Goal: Task Accomplishment & Management: Complete application form

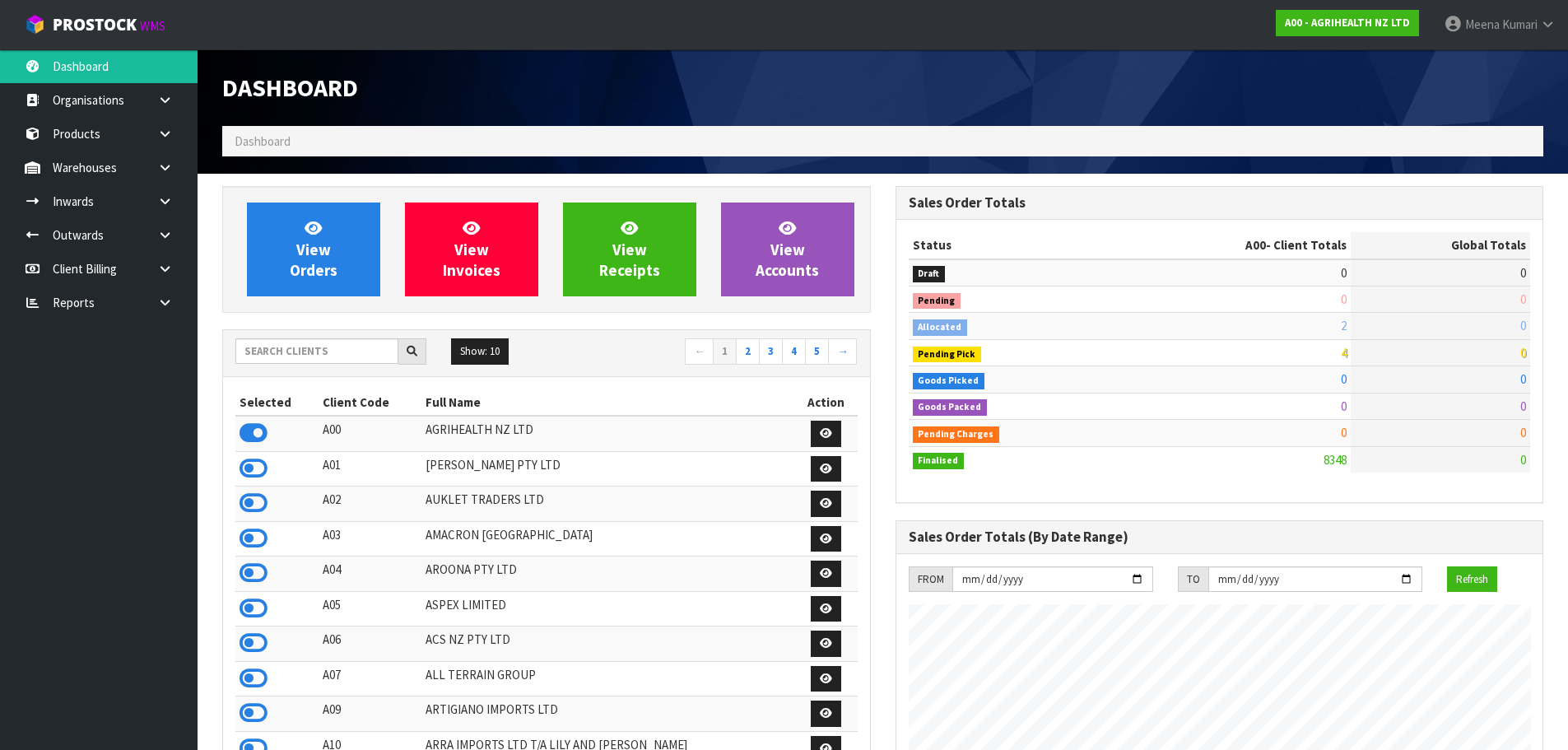
scroll to position [1247, 673]
click at [337, 335] on div "Show: 10 5 10 25 50 ← 1 2 3 4 5 →" at bounding box center [547, 353] width 647 height 46
click at [322, 348] on input "text" at bounding box center [317, 351] width 163 height 26
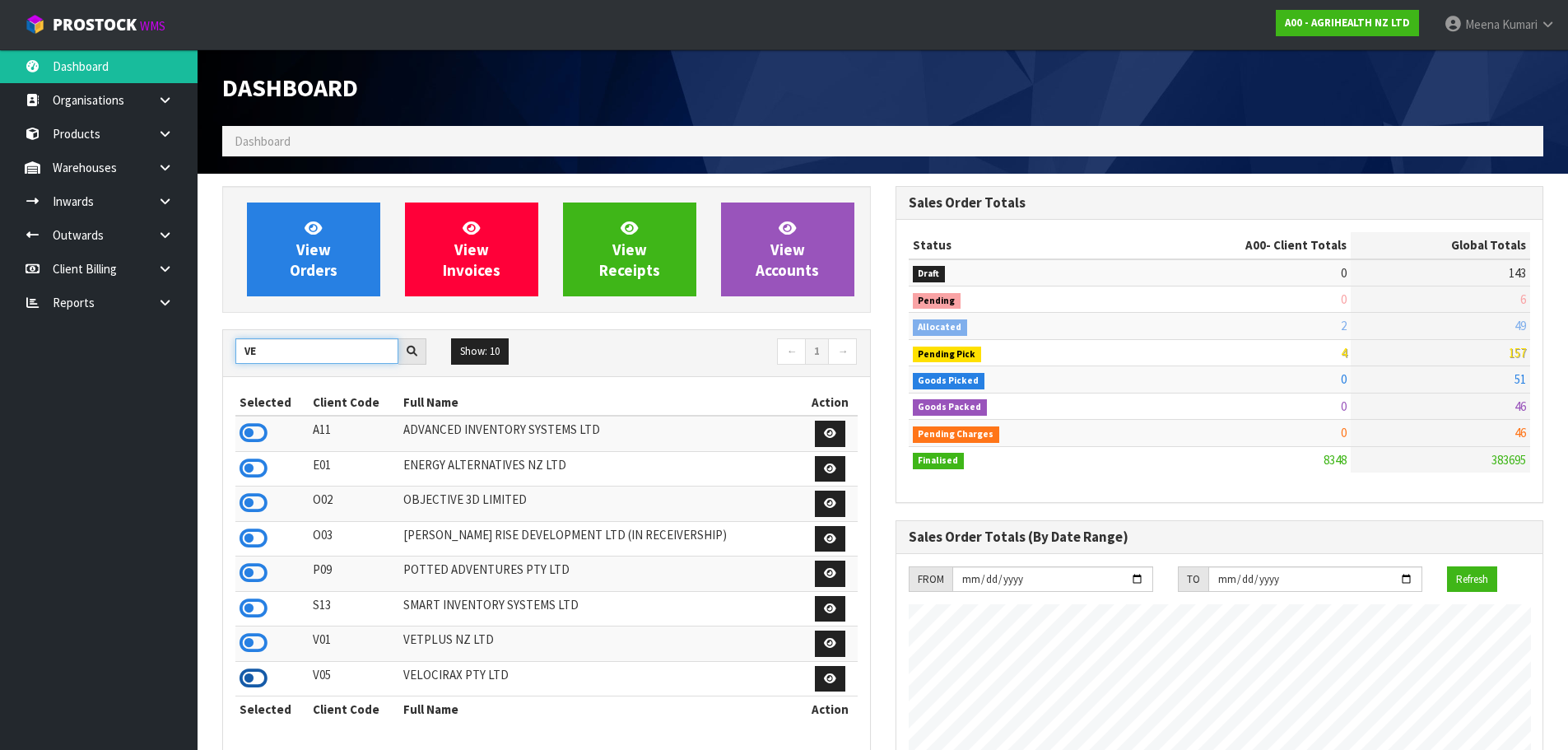
type input "VE"
click at [256, 672] on icon at bounding box center [253, 678] width 28 height 25
click at [167, 280] on link at bounding box center [171, 268] width 52 height 33
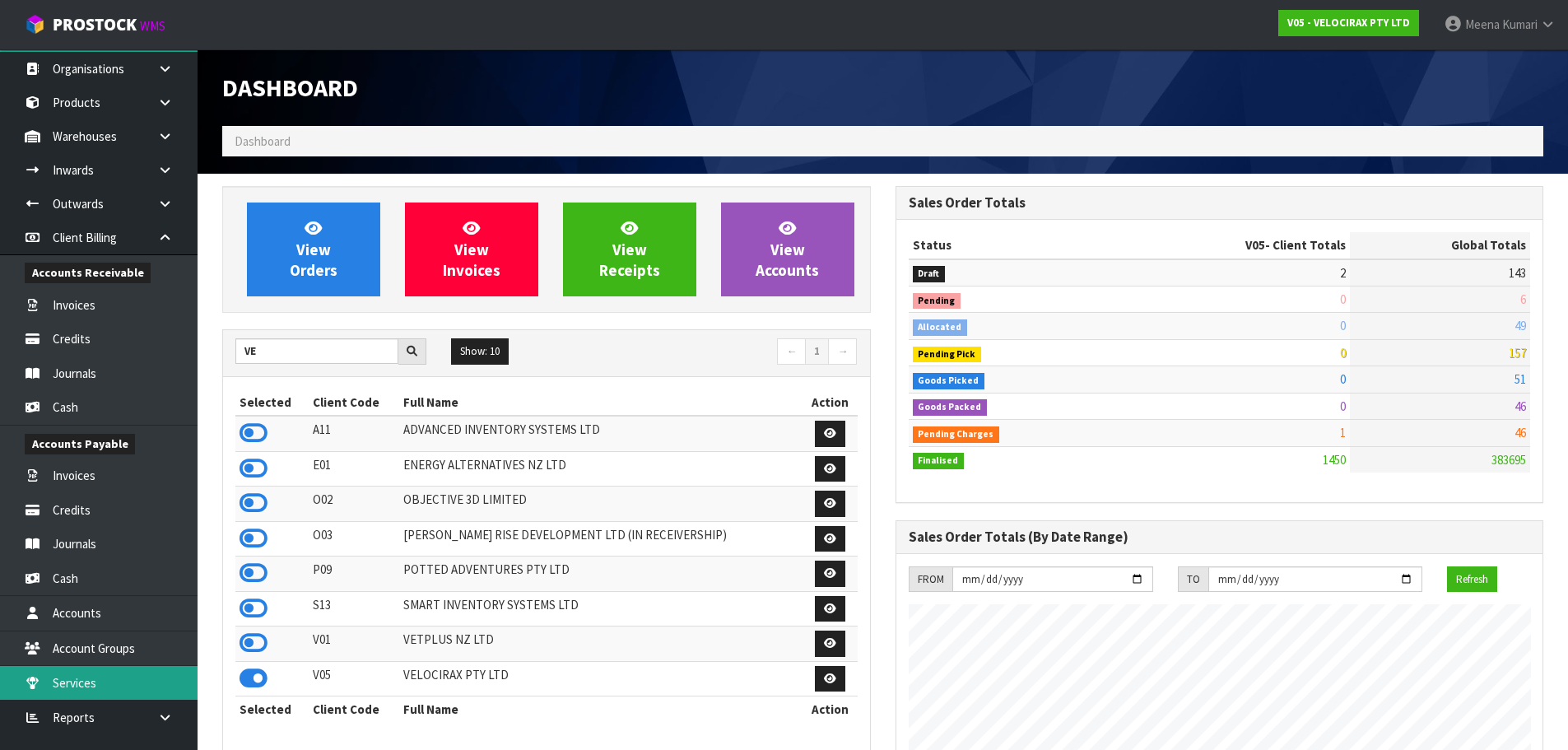
scroll to position [49, 0]
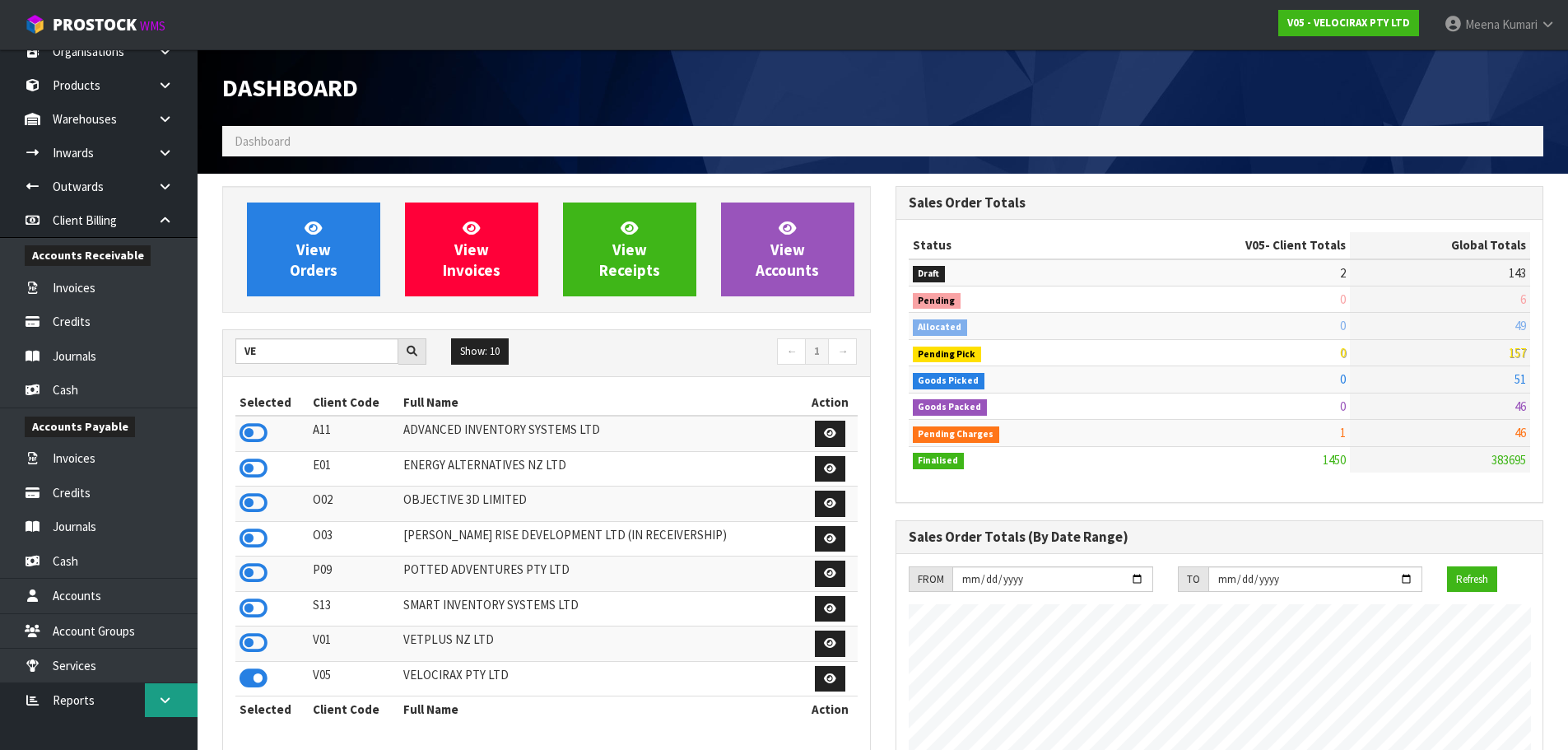
click at [165, 710] on link at bounding box center [171, 699] width 52 height 33
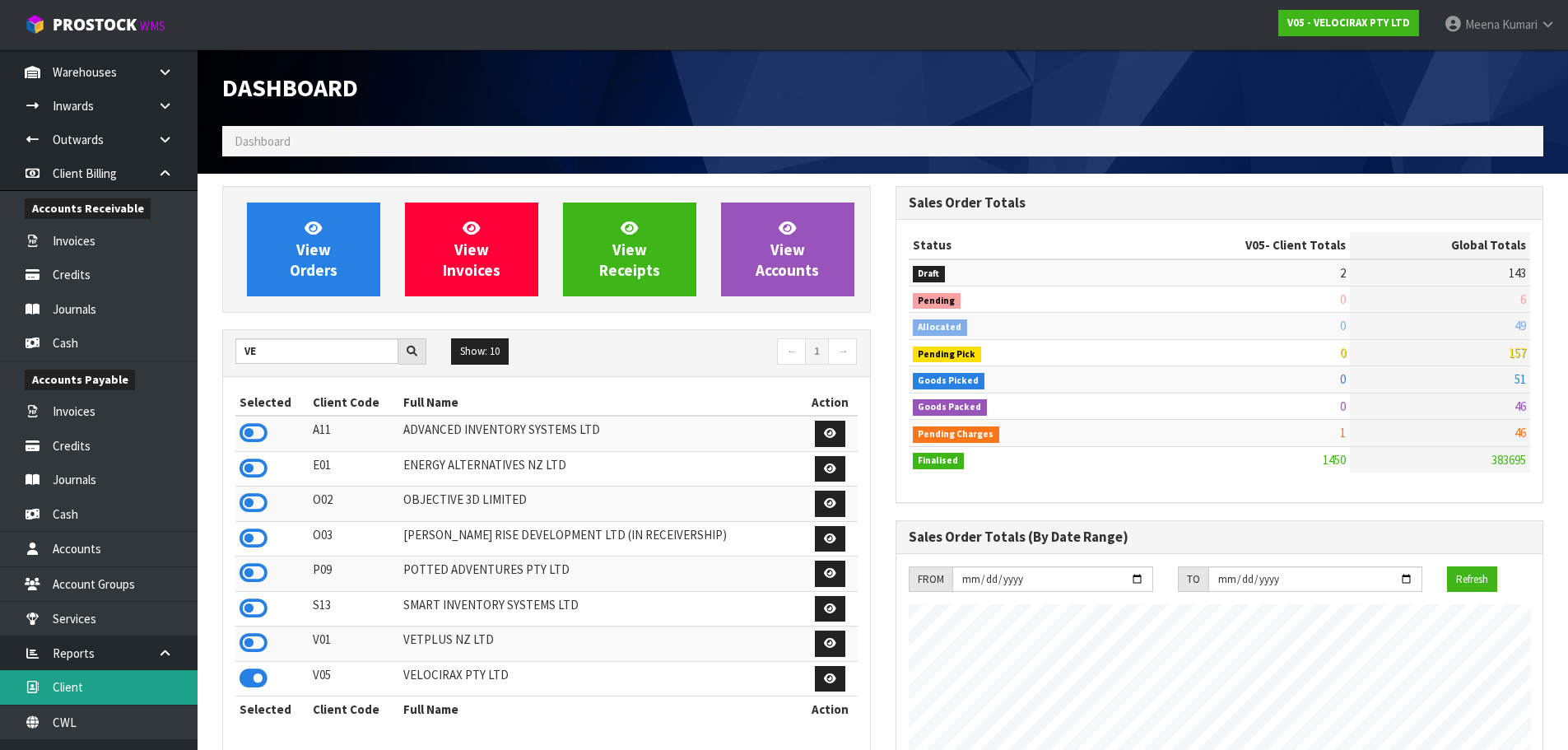
scroll to position [118, 0]
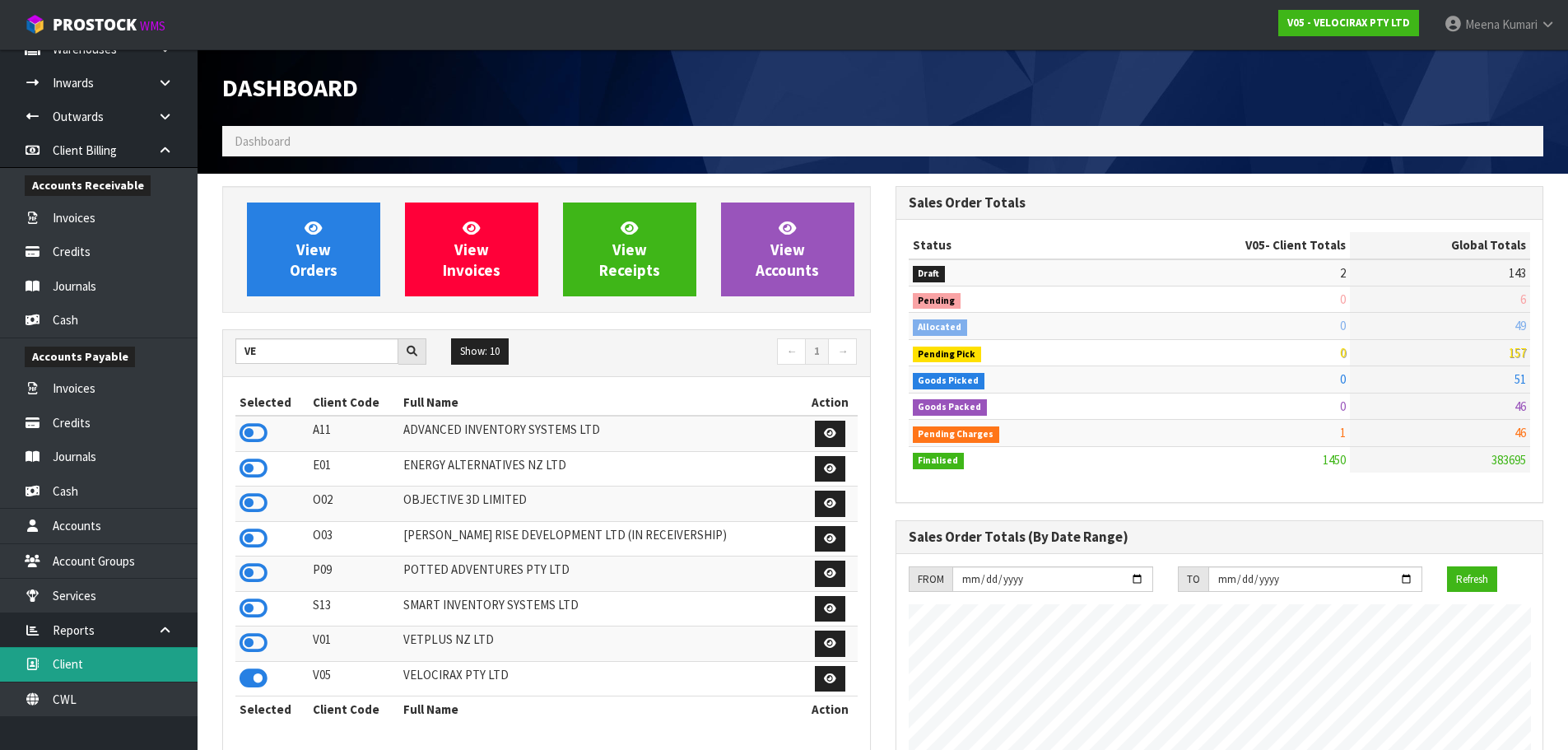
click at [101, 670] on link "Client" at bounding box center [98, 663] width 198 height 33
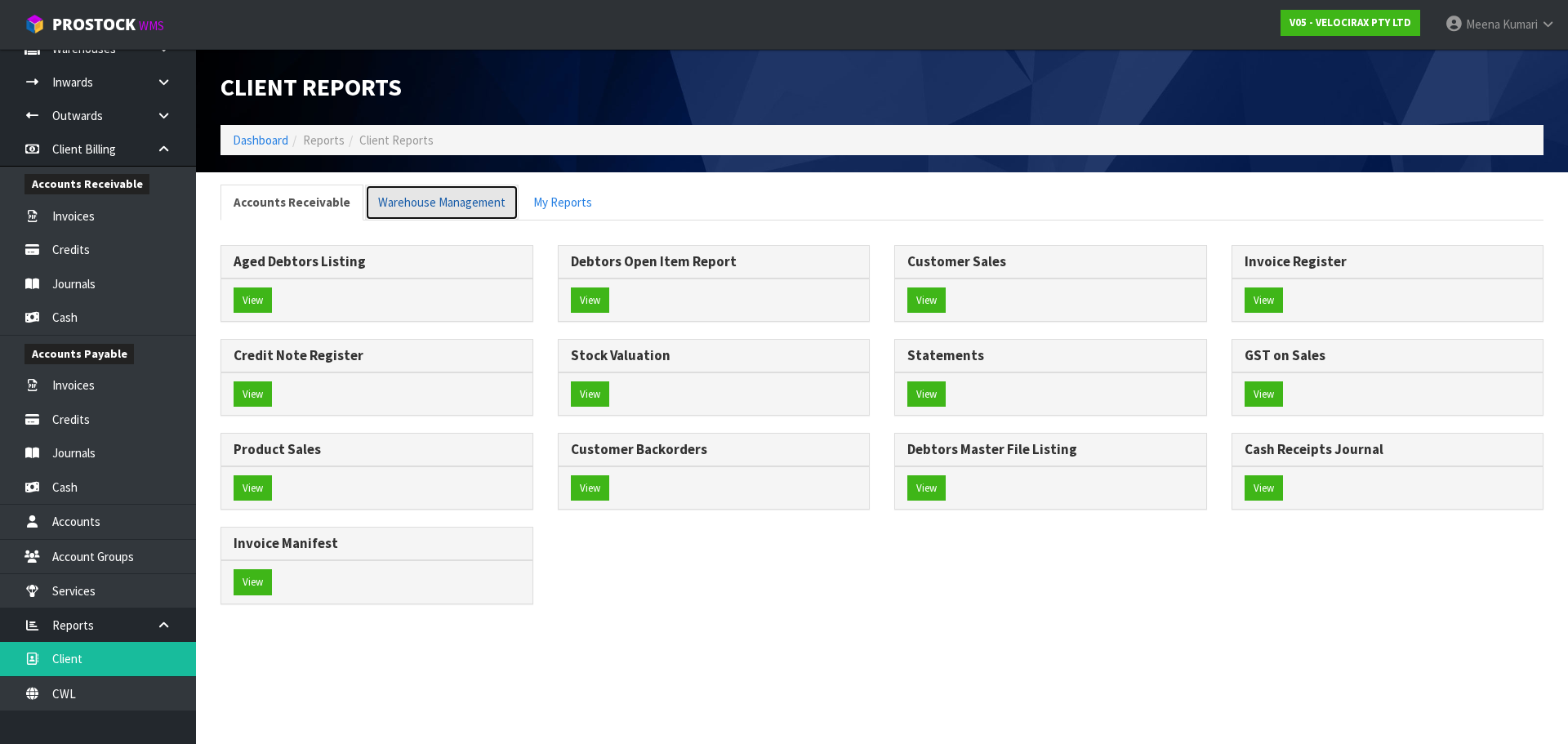
click at [431, 202] on link "Warehouse Management" at bounding box center [442, 202] width 153 height 35
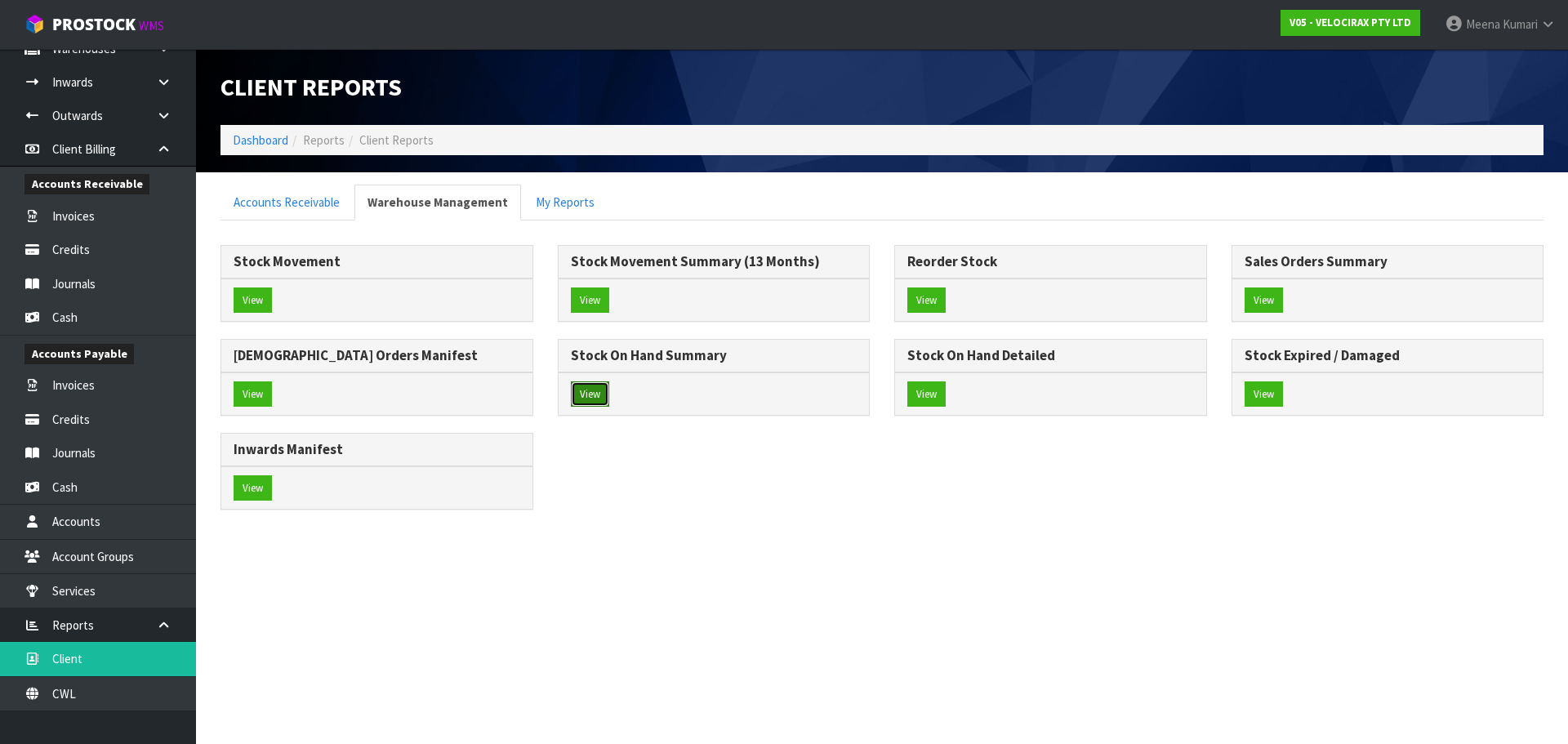
click at [583, 398] on button "View" at bounding box center [590, 395] width 39 height 27
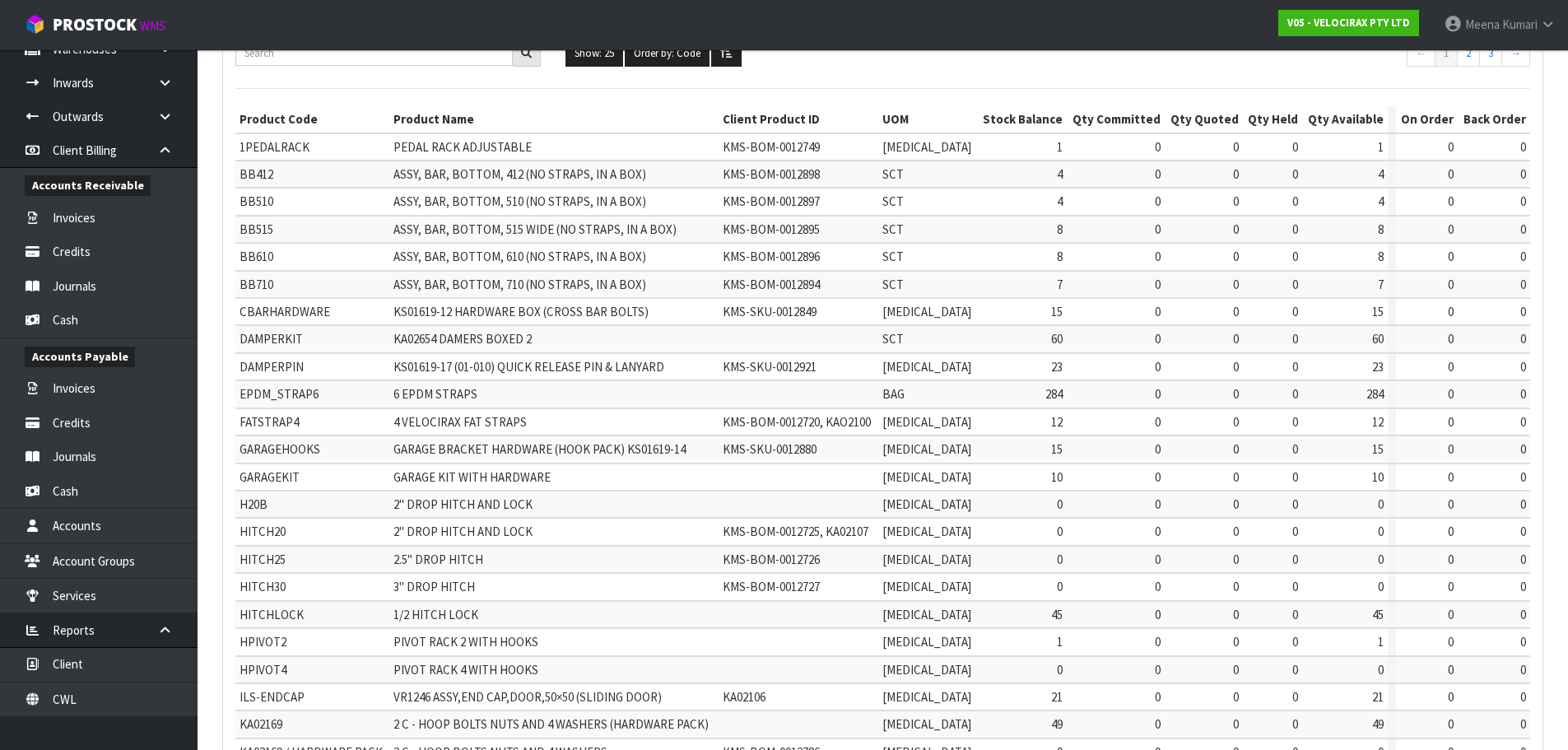
scroll to position [392, 0]
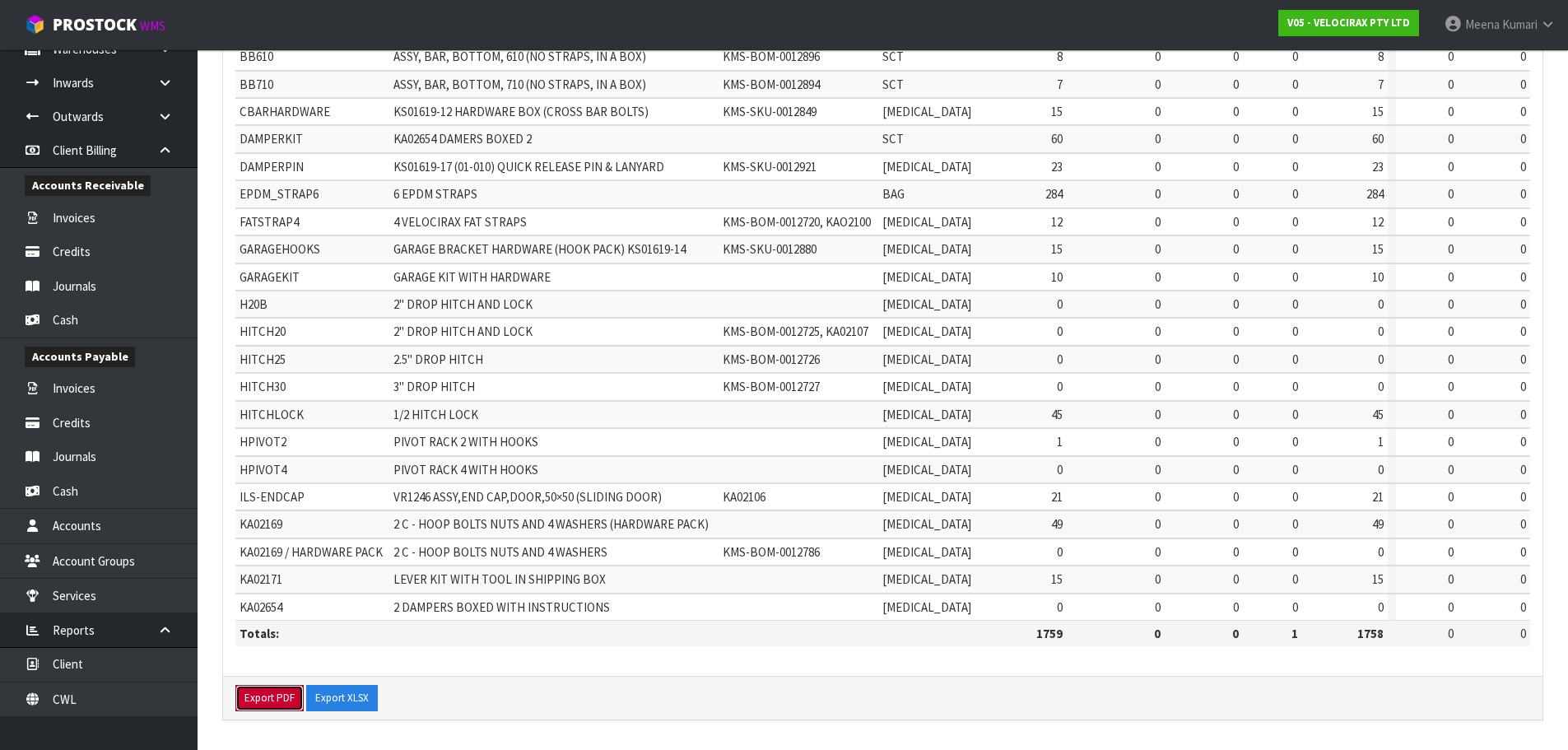
click at [280, 693] on button "Export PDF" at bounding box center [270, 698] width 69 height 27
click at [333, 698] on button "Export XLSX" at bounding box center [342, 698] width 72 height 27
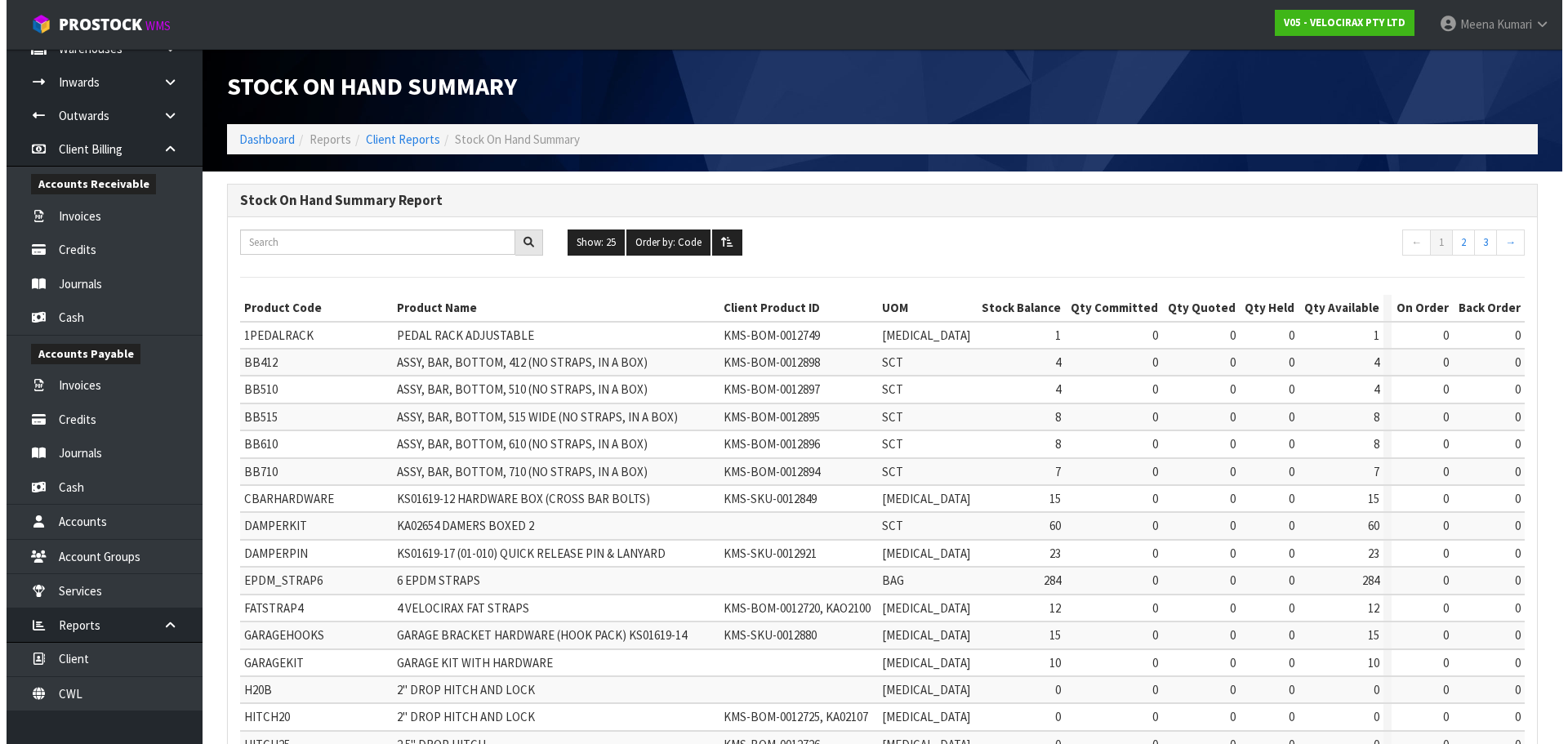
scroll to position [0, 0]
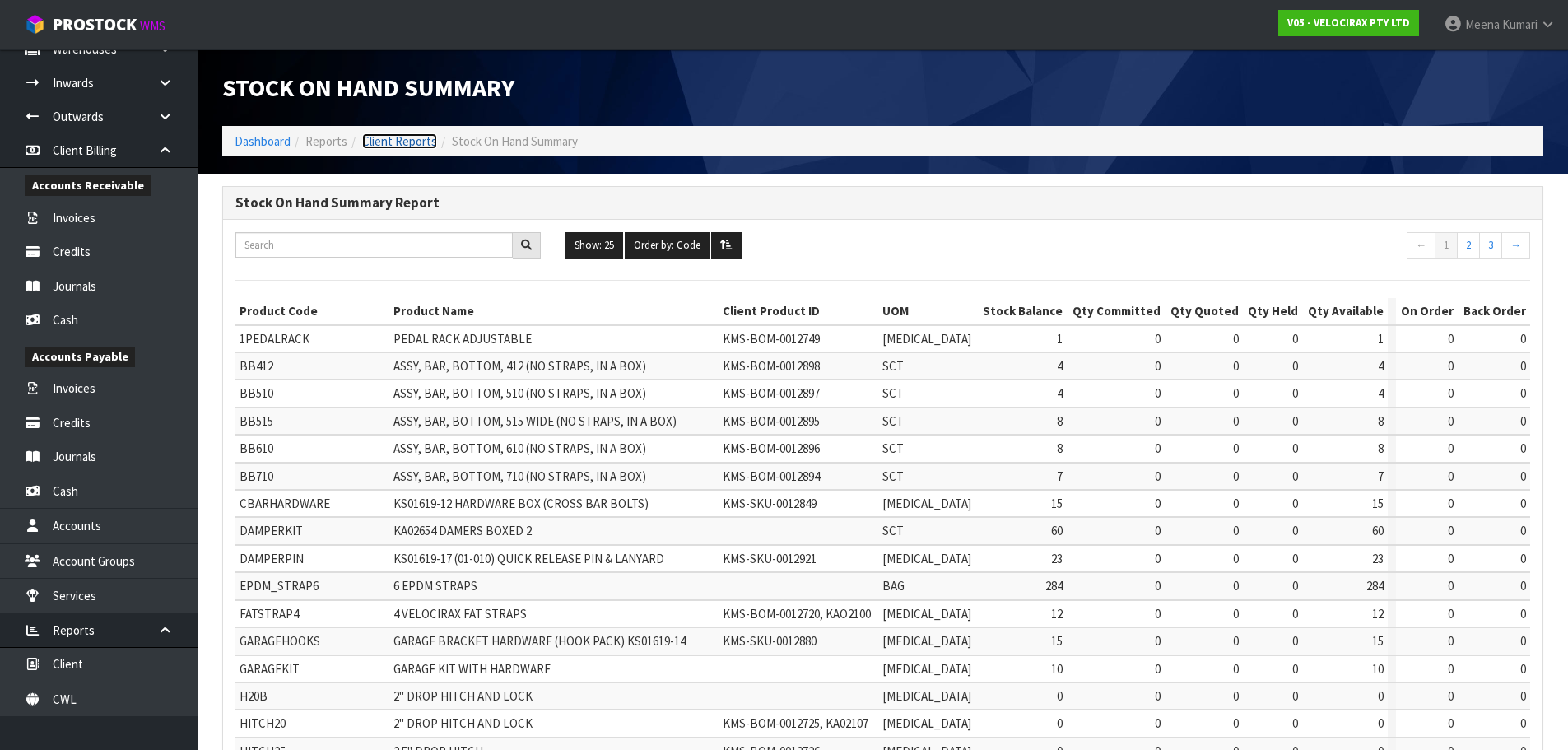
click at [416, 148] on link "Client Reports" at bounding box center [400, 141] width 74 height 15
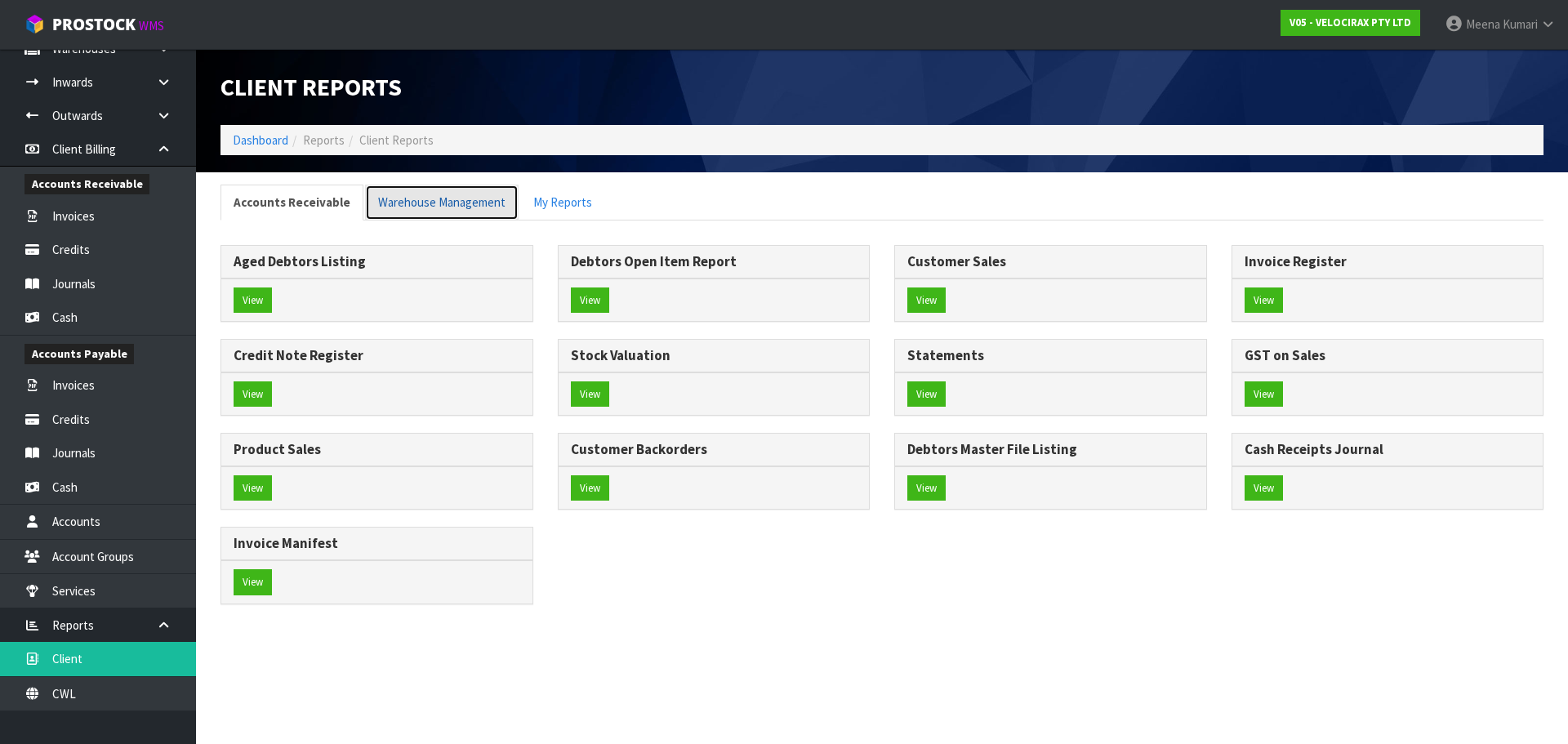
click at [425, 217] on link "Warehouse Management" at bounding box center [442, 202] width 153 height 35
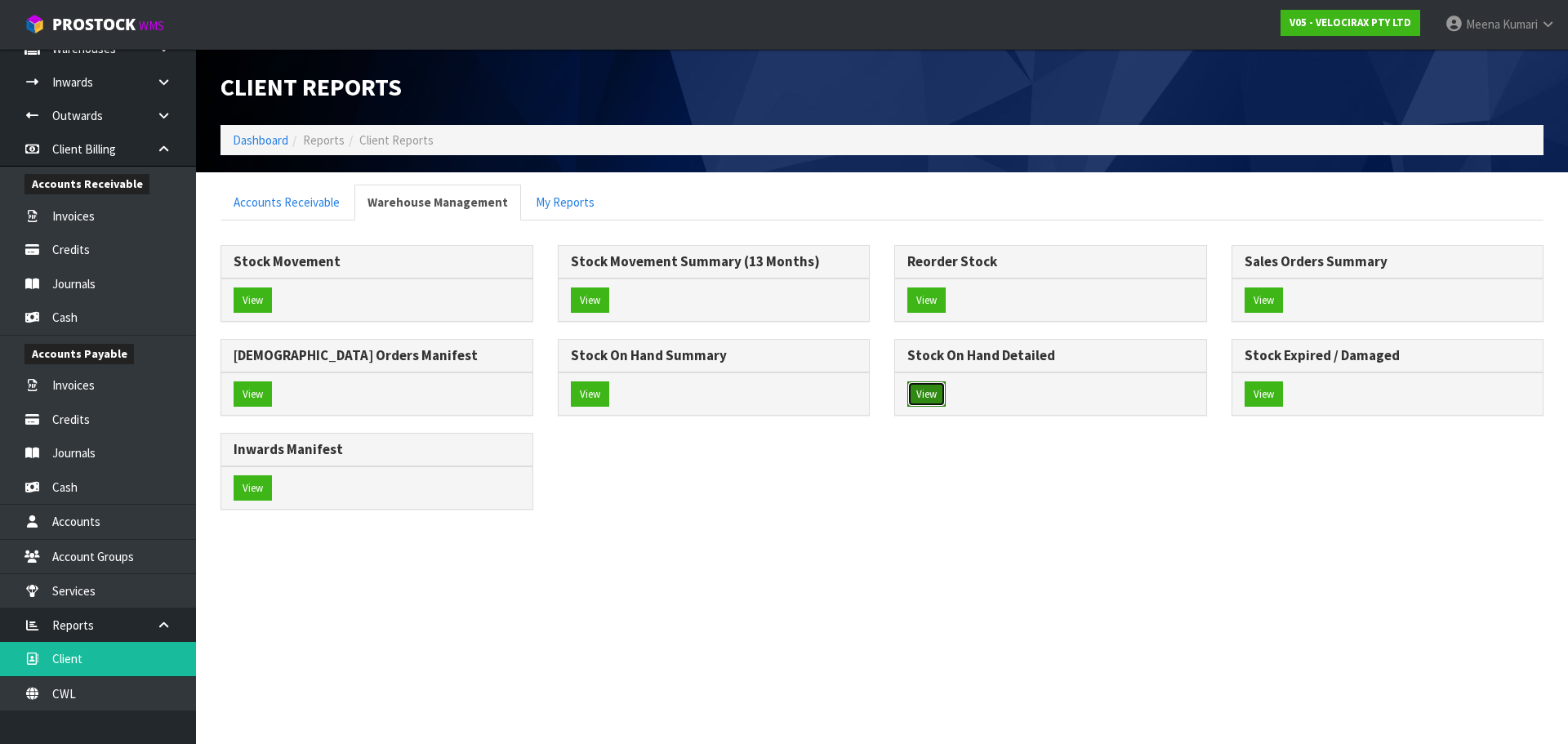
click at [935, 396] on button "View" at bounding box center [926, 395] width 39 height 27
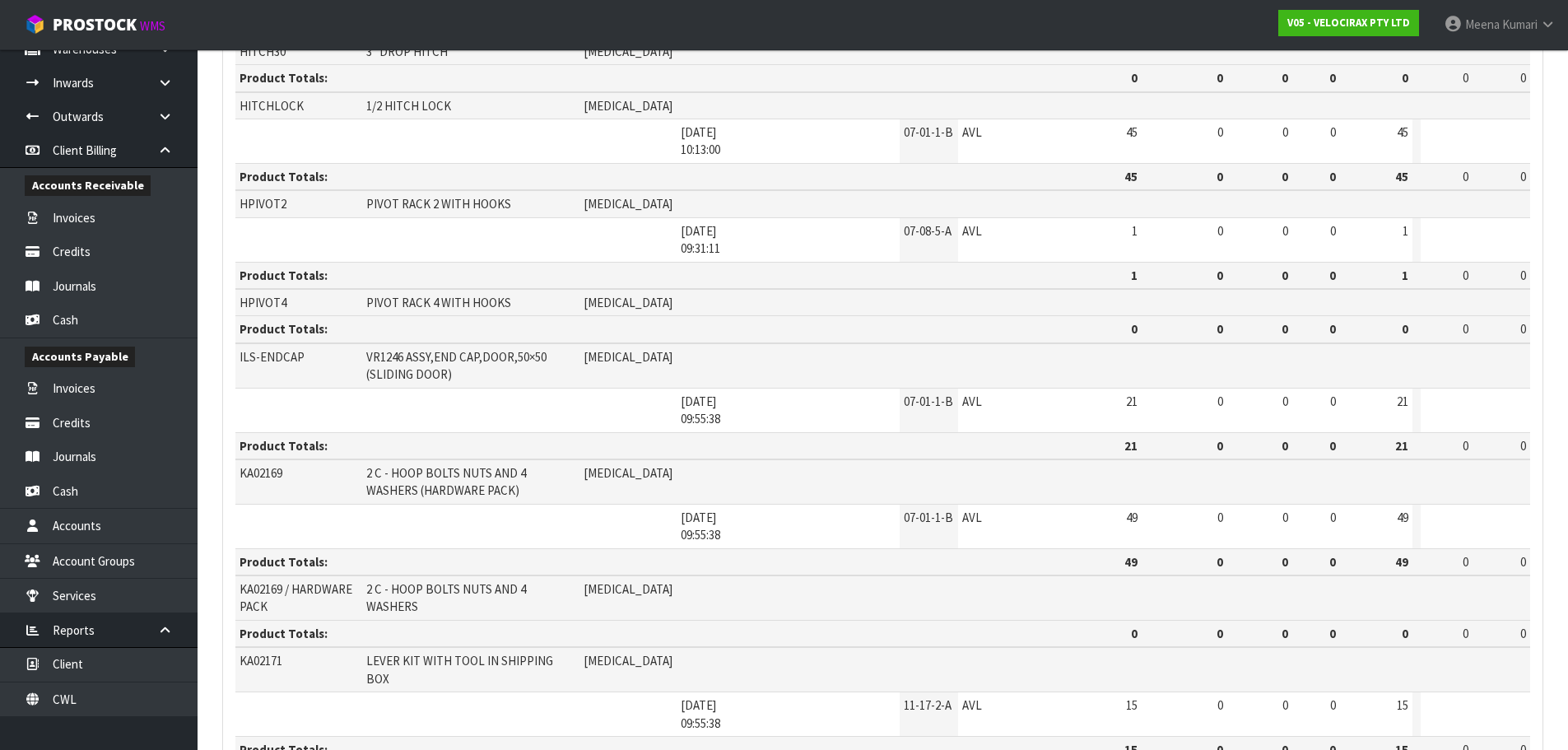
scroll to position [2134, 0]
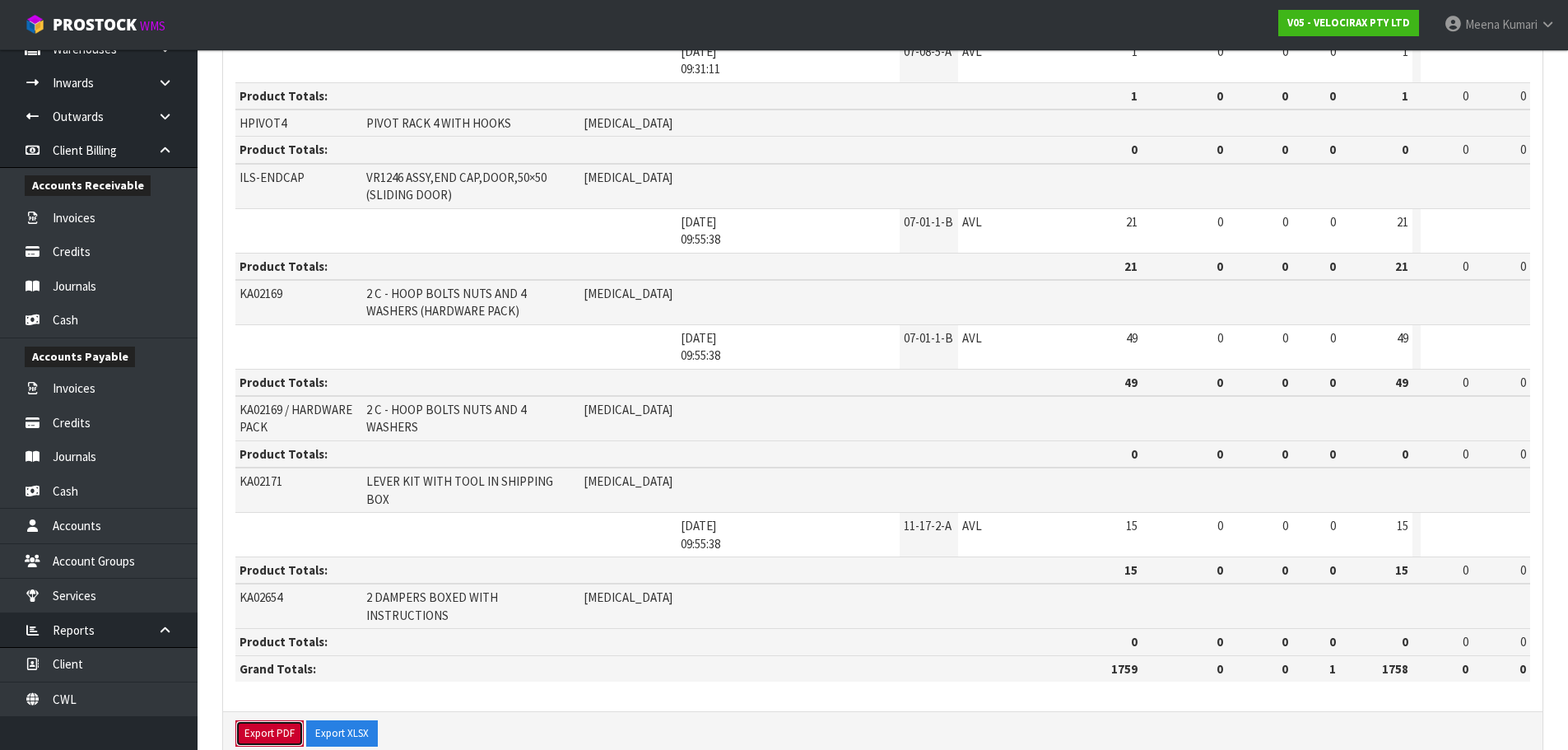
click at [265, 720] on button "Export PDF" at bounding box center [270, 734] width 69 height 27
click at [352, 720] on button "Export XLSX" at bounding box center [357, 734] width 72 height 27
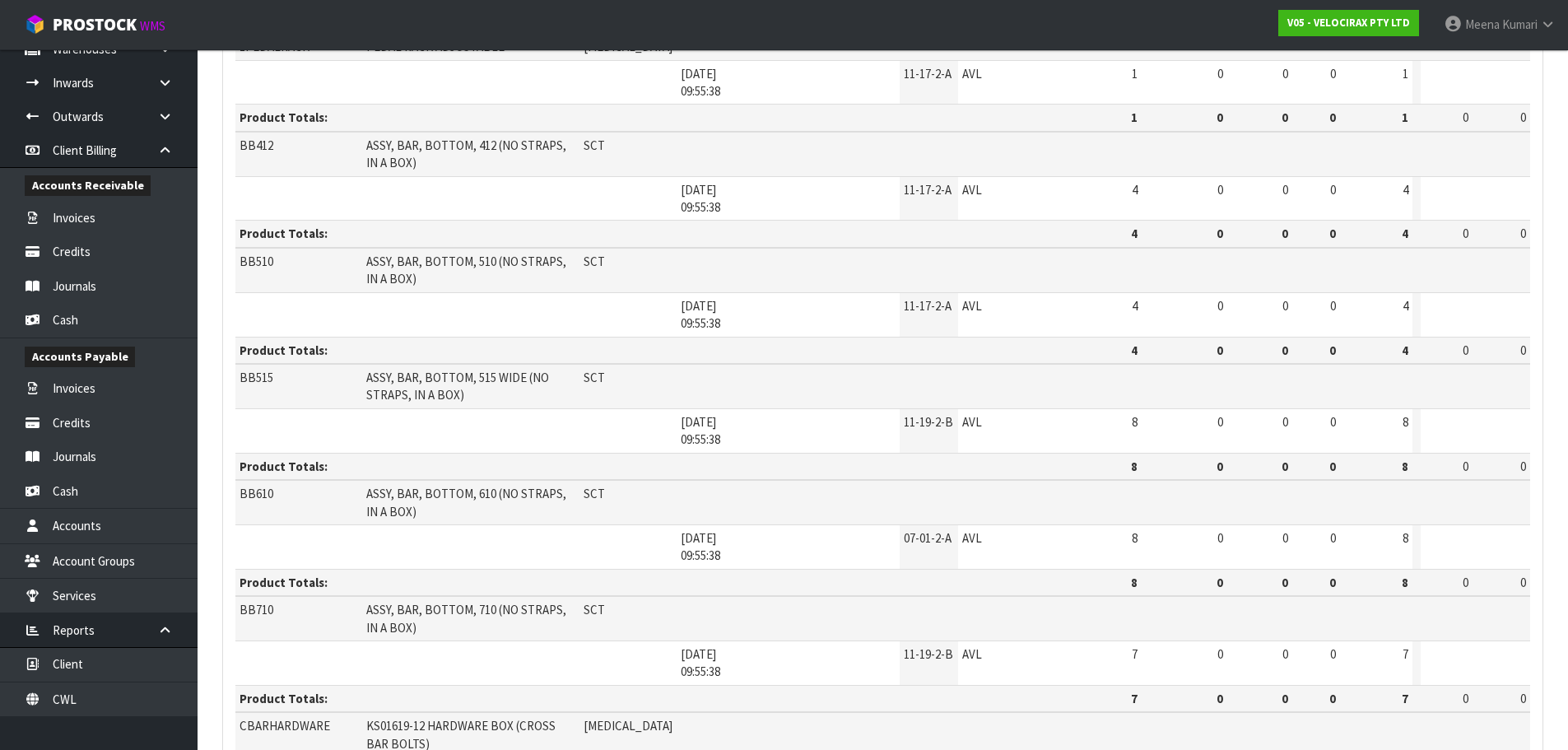
scroll to position [323, 0]
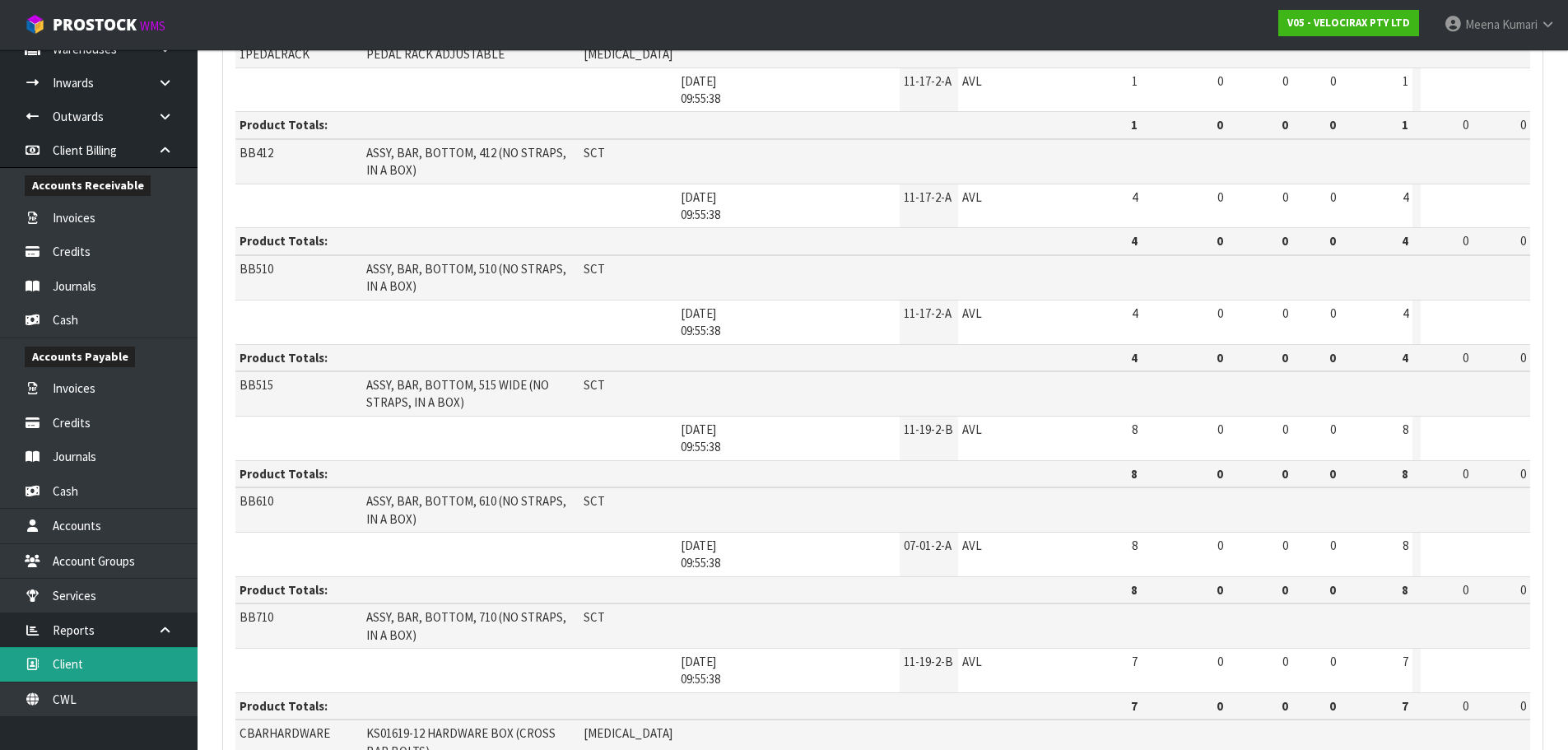
click at [120, 661] on link "Client" at bounding box center [98, 663] width 198 height 33
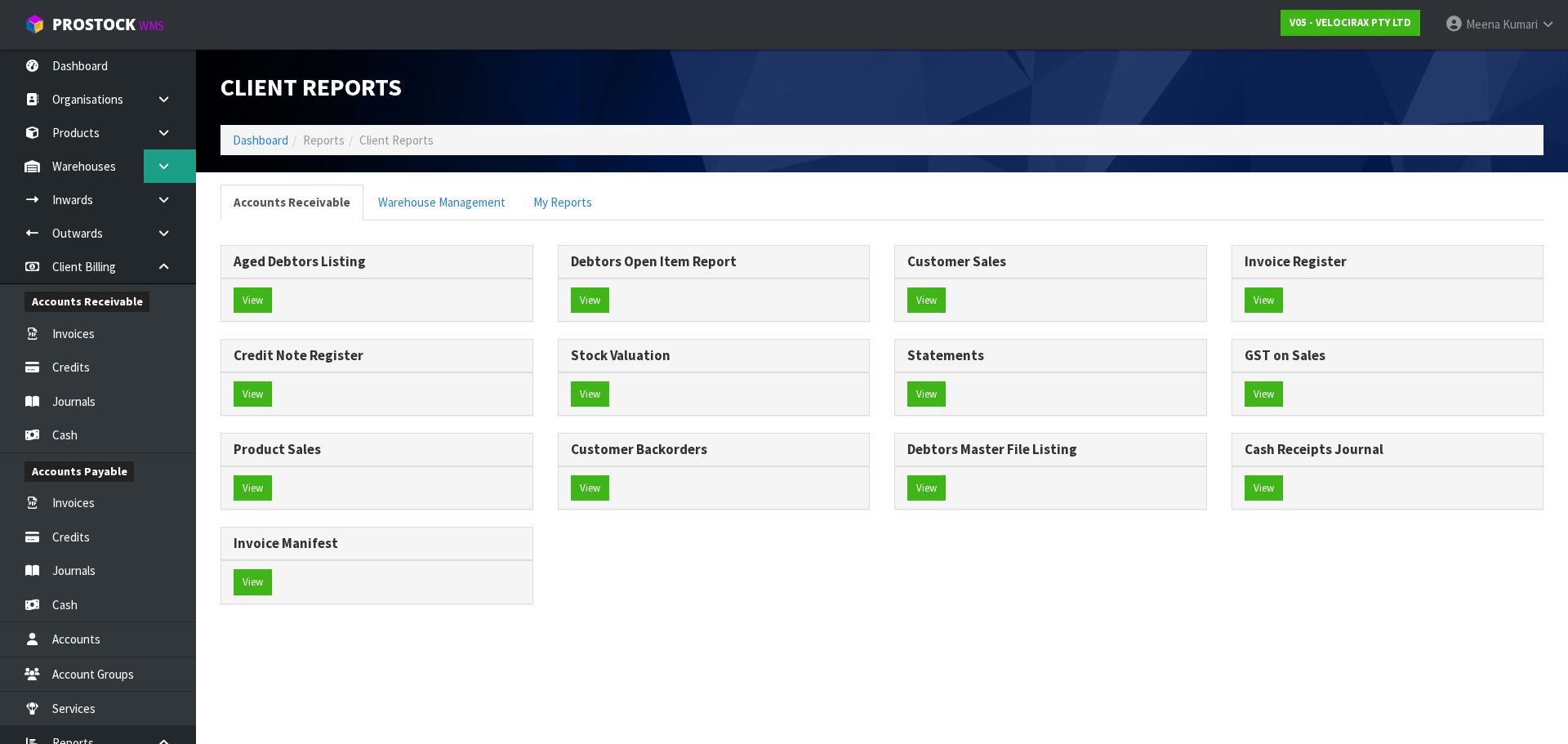
click at [164, 167] on icon at bounding box center [164, 166] width 15 height 12
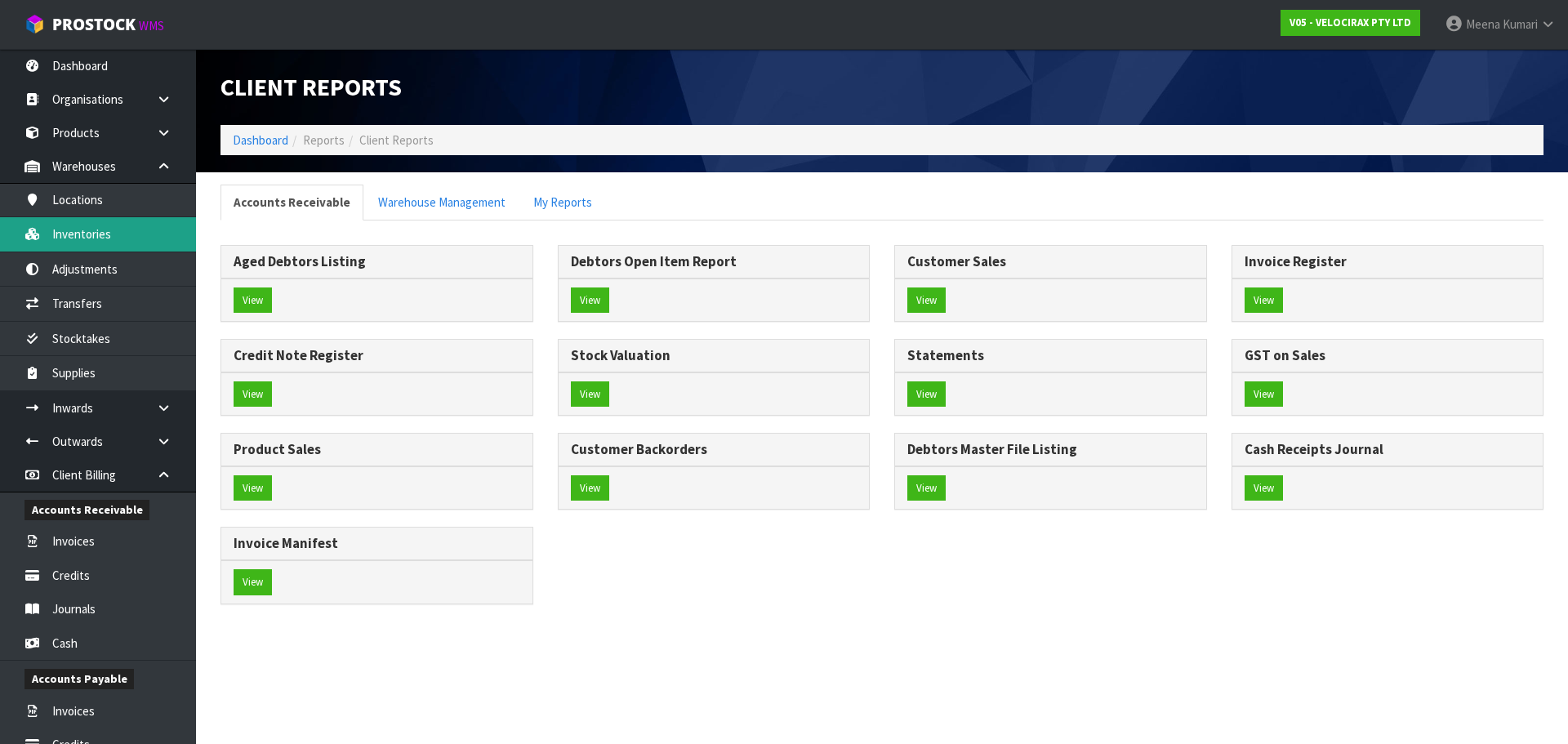
click at [133, 238] on link "Inventories" at bounding box center [98, 233] width 196 height 33
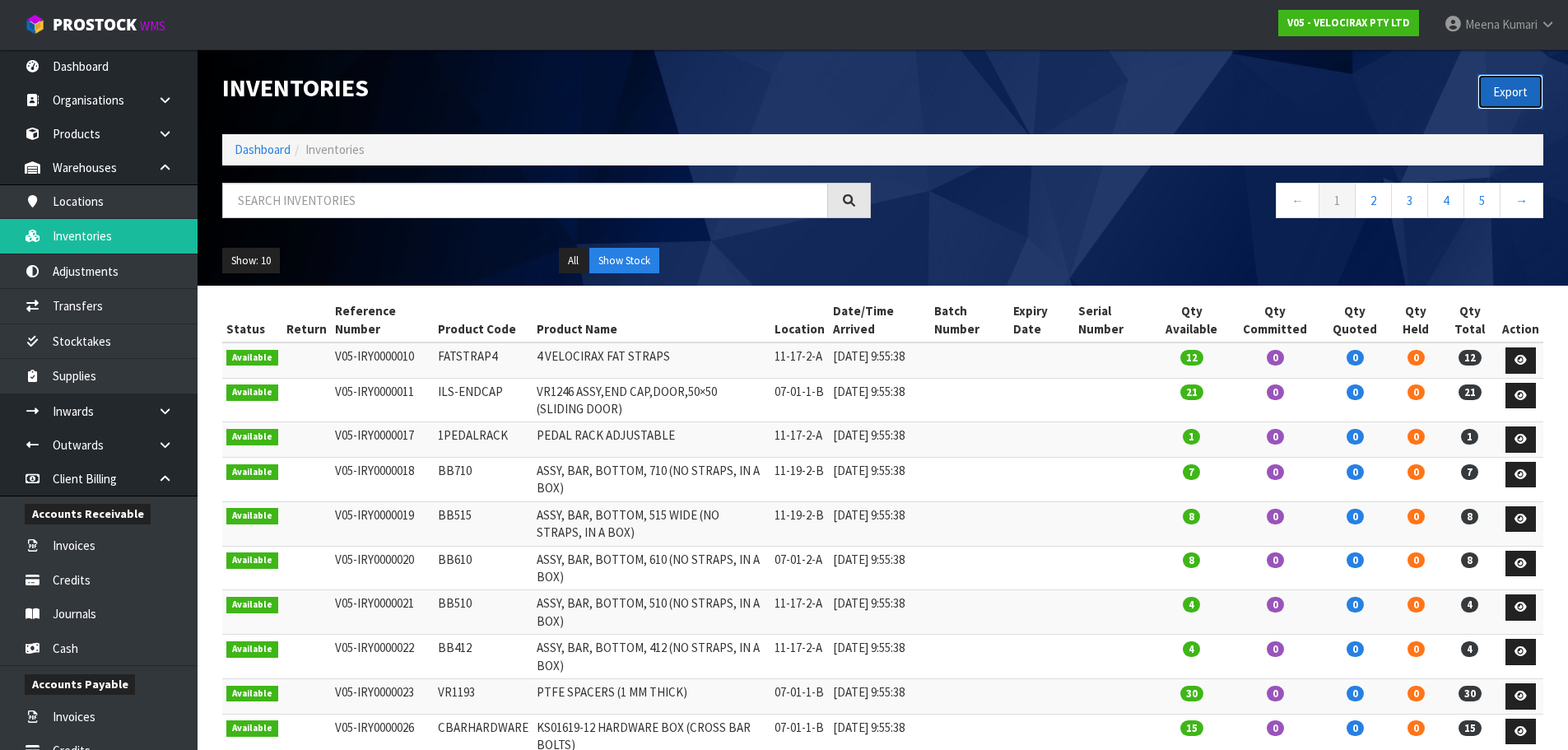
click at [1524, 88] on button "Export" at bounding box center [1510, 92] width 66 height 35
click at [835, 110] on div "Inventories" at bounding box center [547, 88] width 674 height 76
click at [261, 153] on link "Dashboard" at bounding box center [262, 149] width 56 height 15
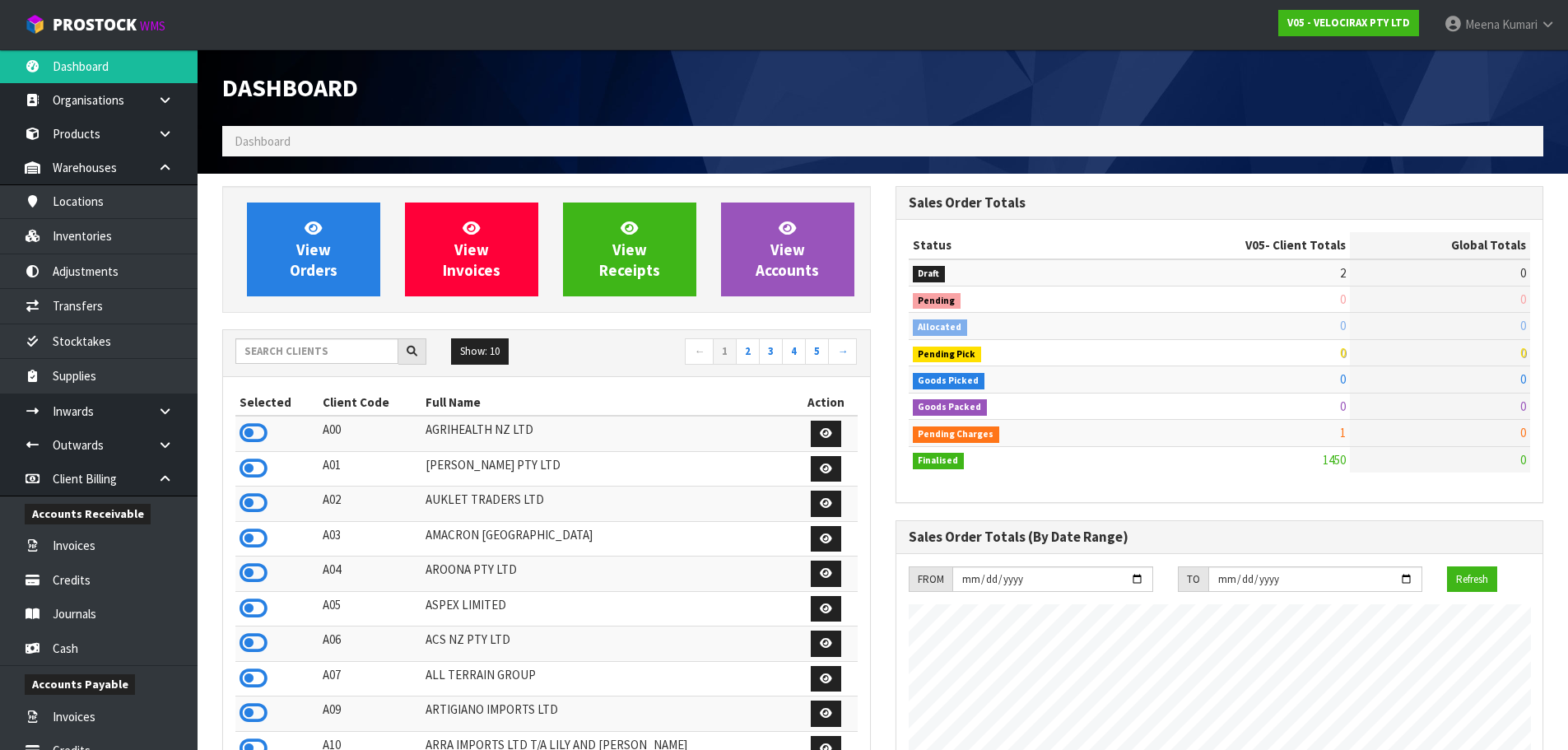
scroll to position [1256, 673]
click at [313, 363] on input "text" at bounding box center [317, 351] width 163 height 26
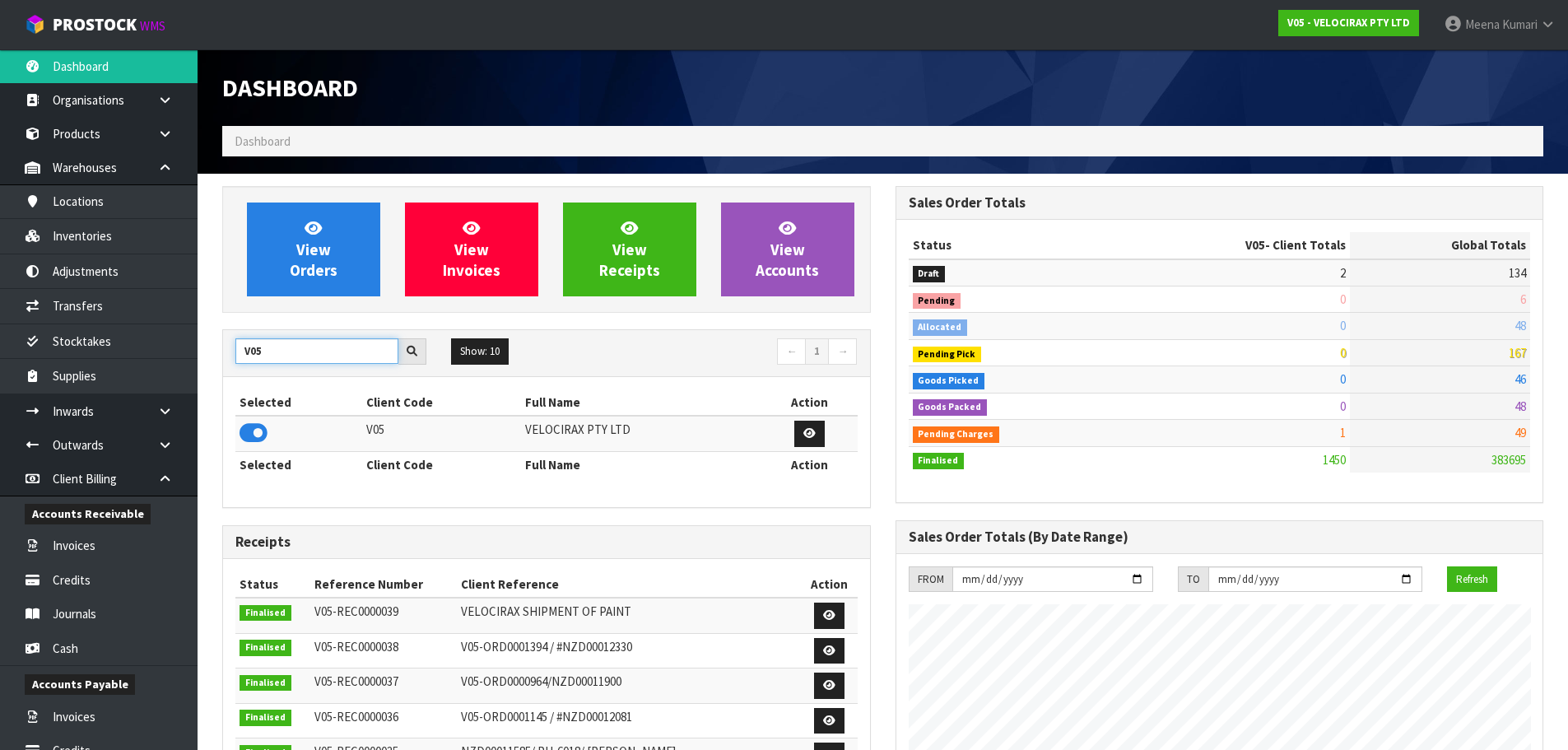
type input "V05"
click at [159, 165] on icon at bounding box center [165, 167] width 15 height 12
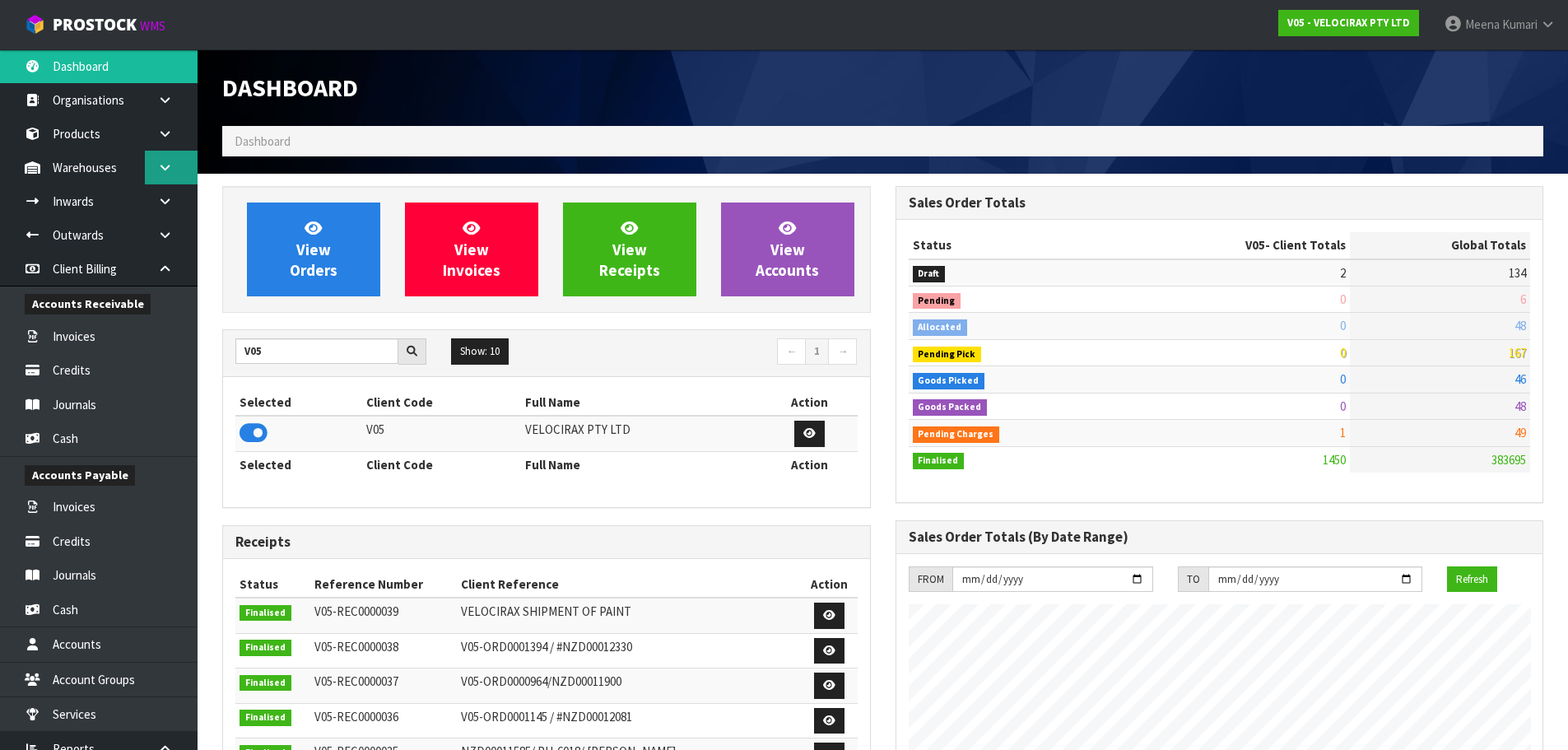
click at [159, 165] on icon at bounding box center [165, 167] width 15 height 12
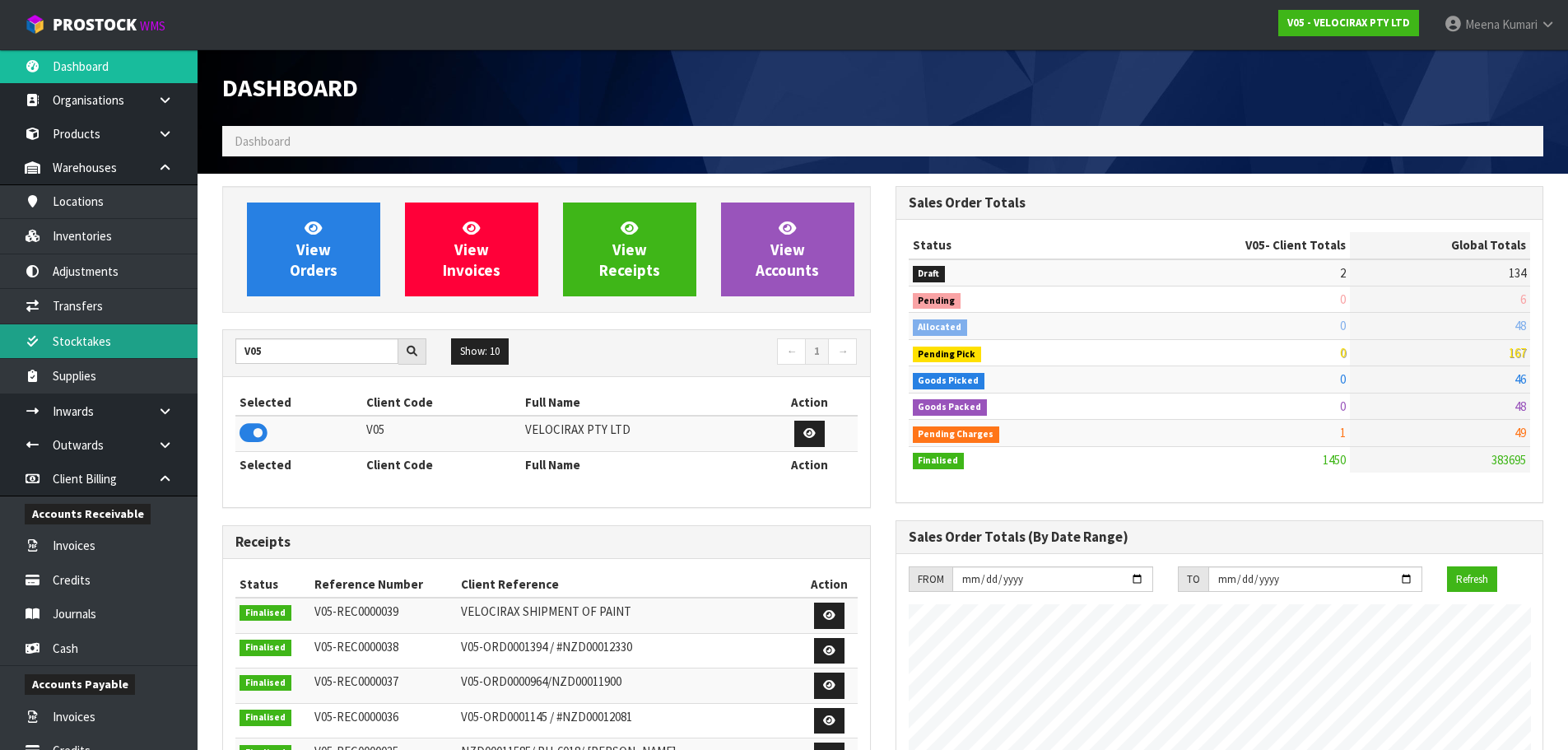
click at [123, 344] on link "Stocktakes" at bounding box center [98, 341] width 198 height 33
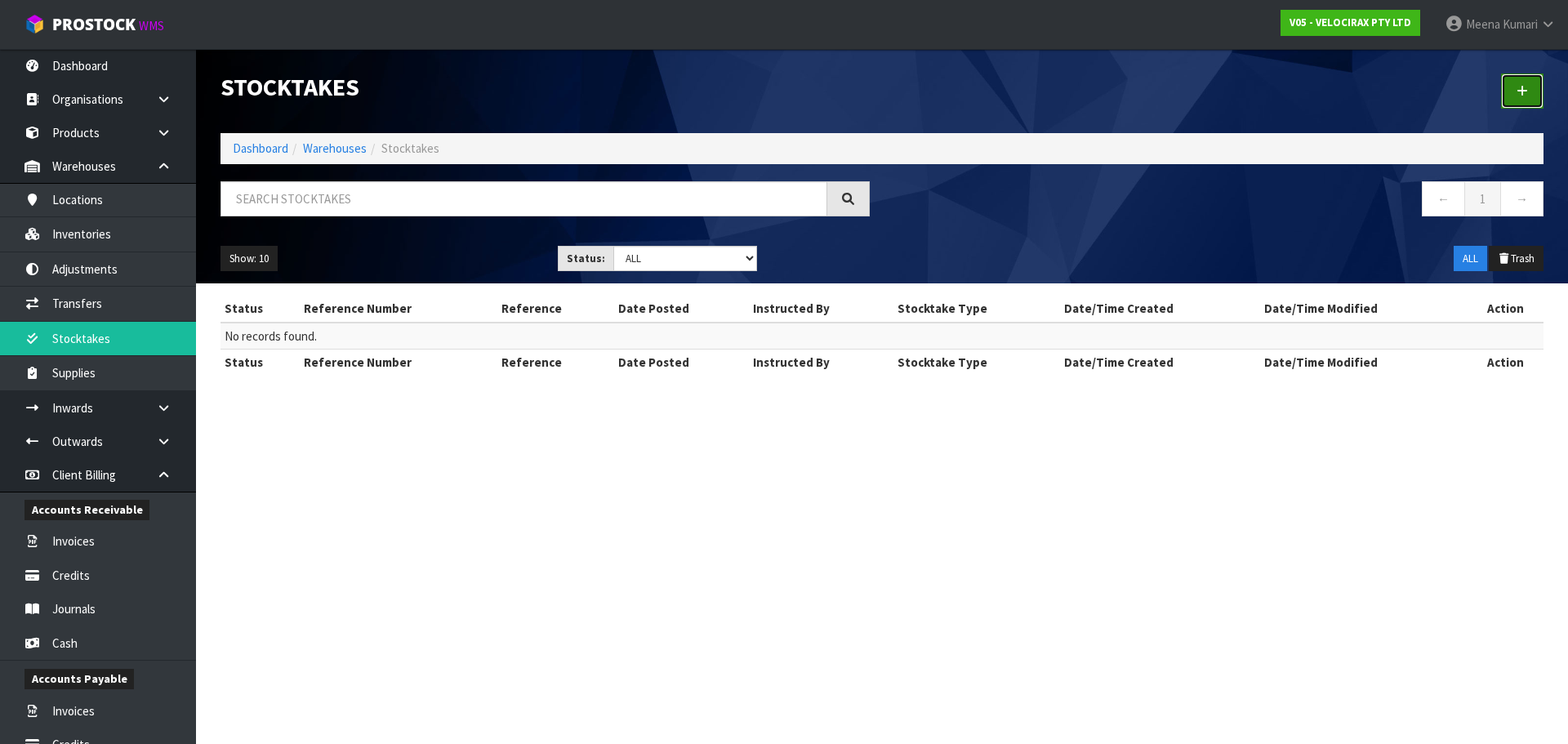
click at [1514, 94] on link at bounding box center [1522, 91] width 43 height 35
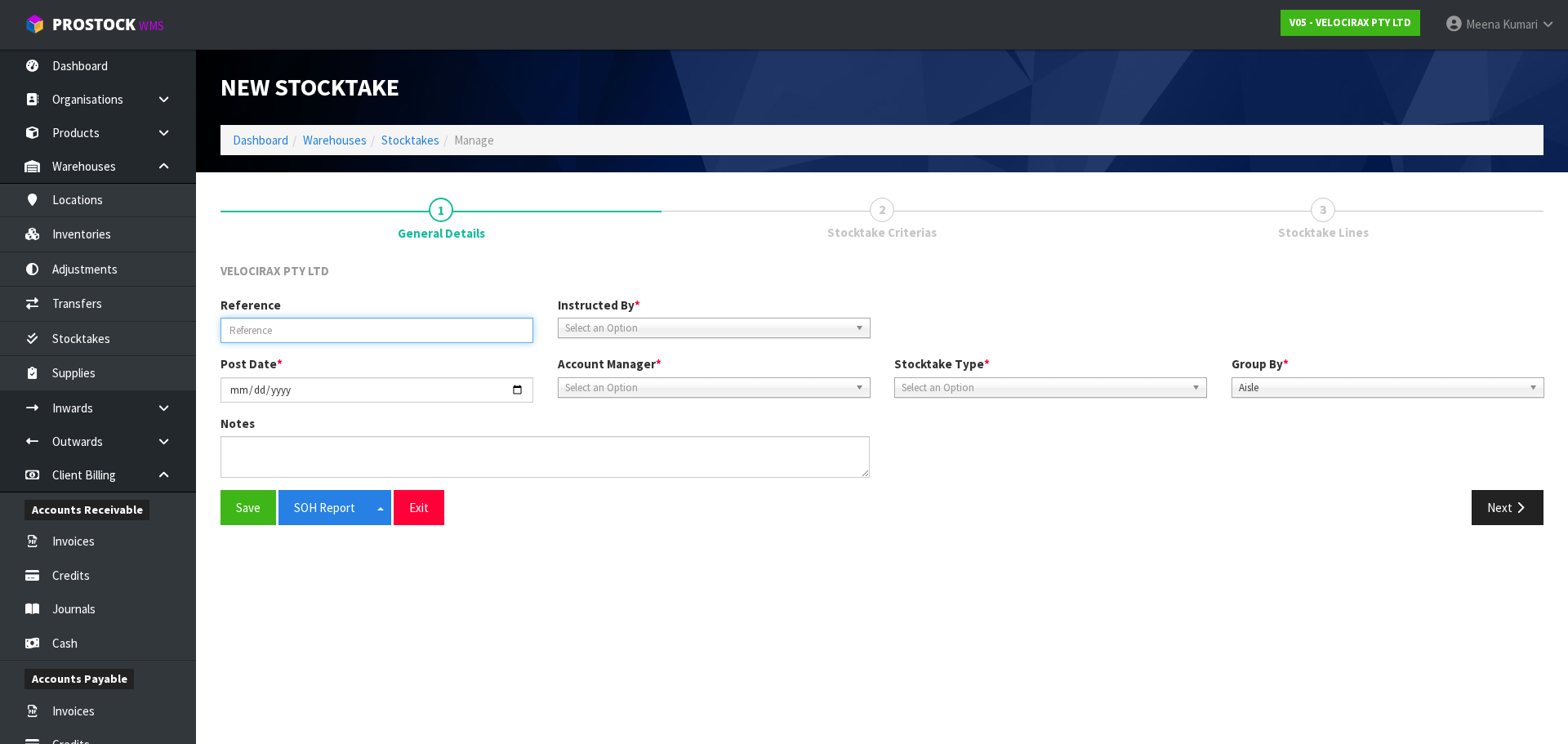
click at [321, 323] on input "text" at bounding box center [377, 330] width 312 height 26
type input "YEARLY STOCKTAKE"
click at [700, 334] on span "Select an Option" at bounding box center [706, 328] width 283 height 20
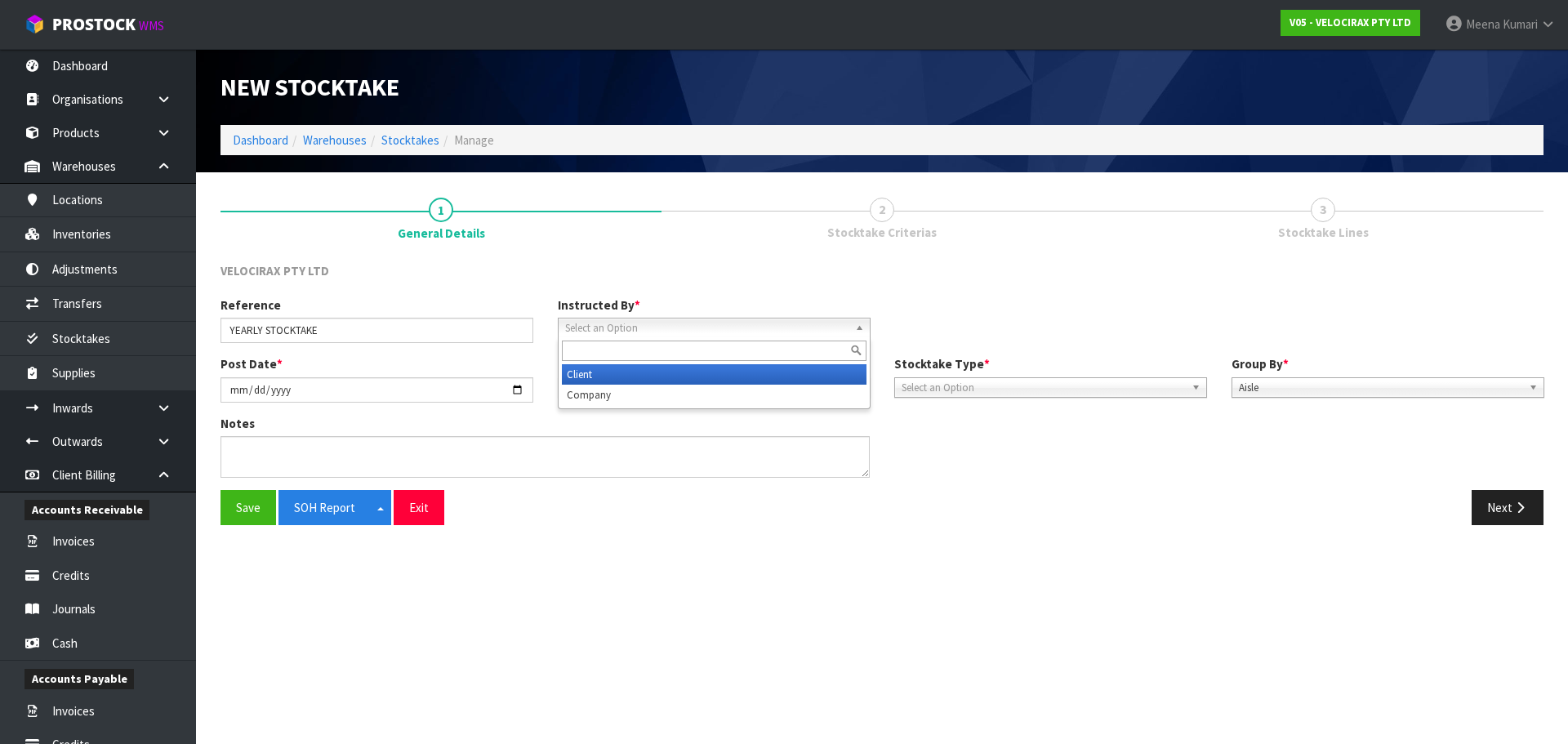
click at [678, 378] on li "Client" at bounding box center [714, 375] width 305 height 21
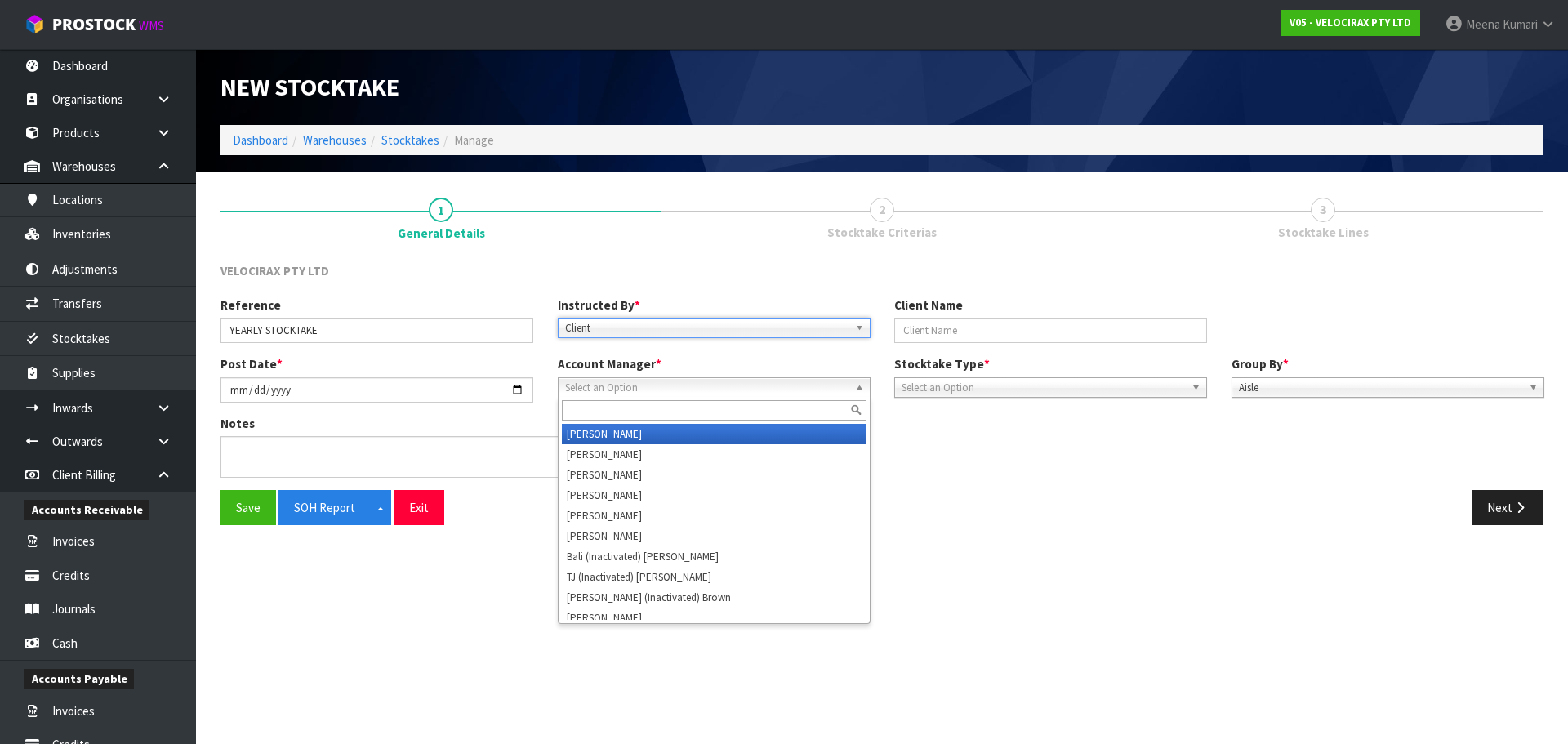
click at [675, 382] on span "Select an Option" at bounding box center [706, 387] width 283 height 20
type input "V"
click at [657, 430] on li "V ineeta Lingam" at bounding box center [714, 434] width 305 height 21
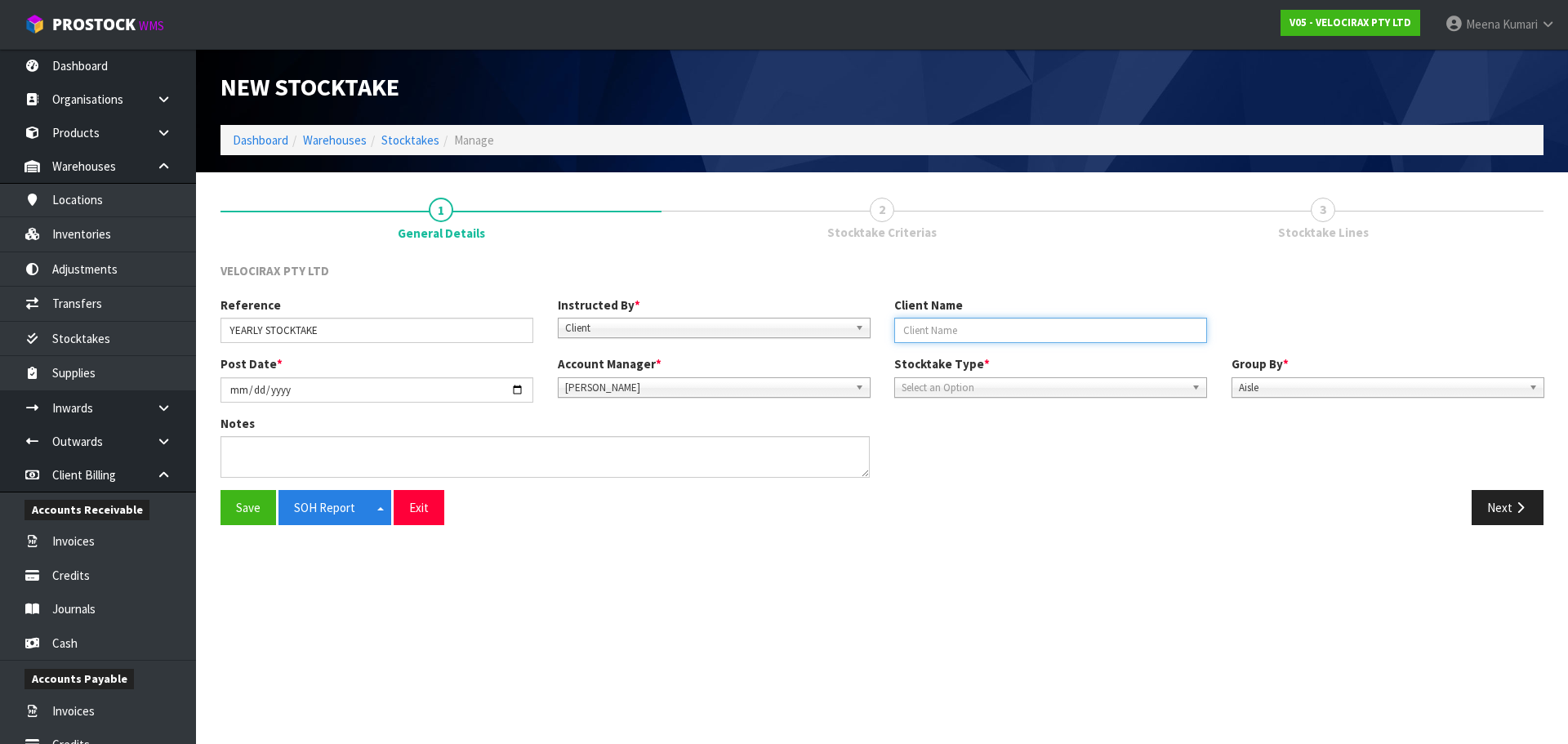
click at [1100, 336] on input "text" at bounding box center [1050, 330] width 312 height 26
type input "VELOCIRAX"
click at [1135, 389] on span "Select an Option" at bounding box center [1042, 387] width 283 height 20
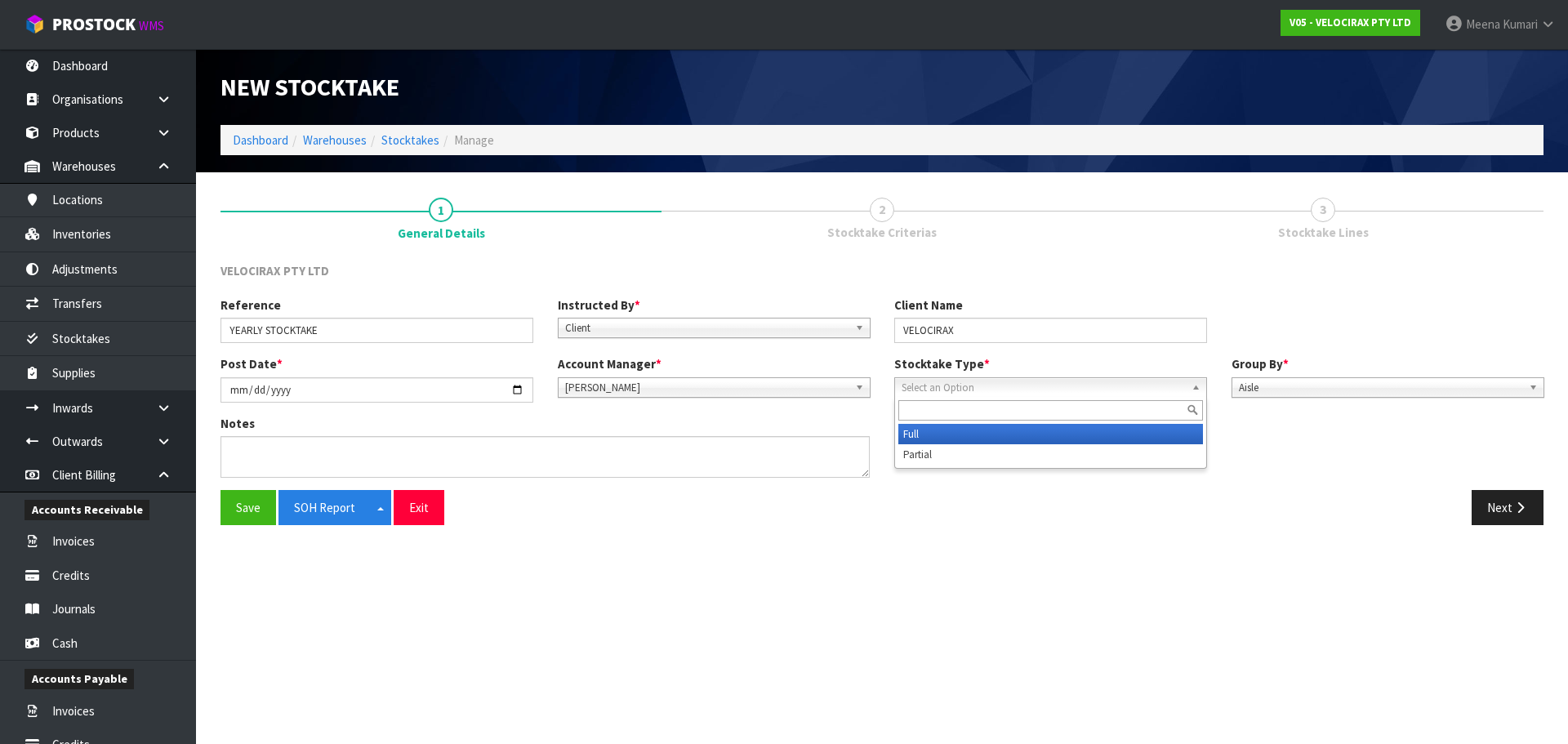
drag, startPoint x: 1064, startPoint y: 429, endPoint x: 1167, endPoint y: 417, distance: 103.7
click at [1064, 428] on li "Full" at bounding box center [1051, 434] width 305 height 21
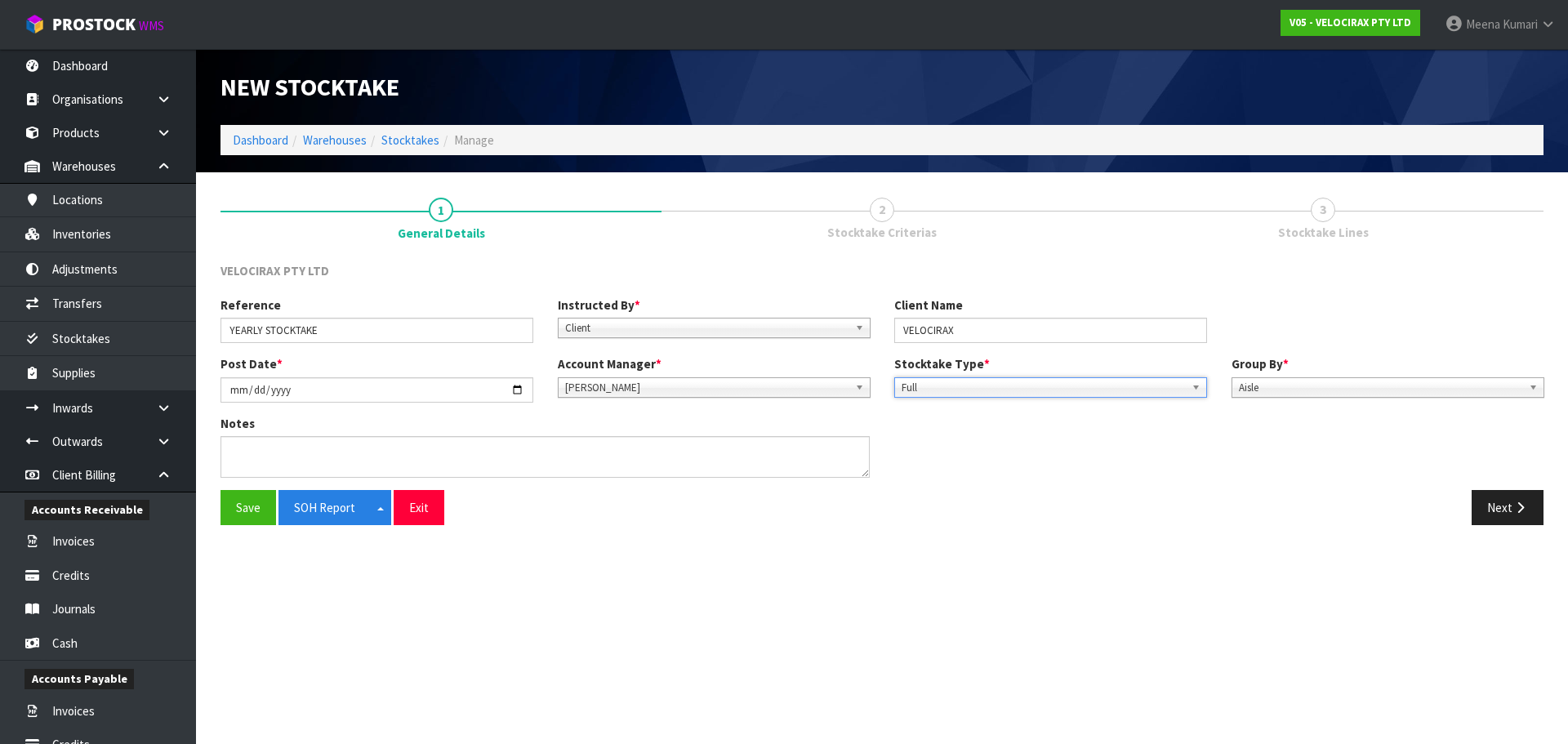
click at [1303, 383] on span "Aisle" at bounding box center [1380, 387] width 283 height 20
click at [1488, 499] on button "Next" at bounding box center [1507, 507] width 72 height 35
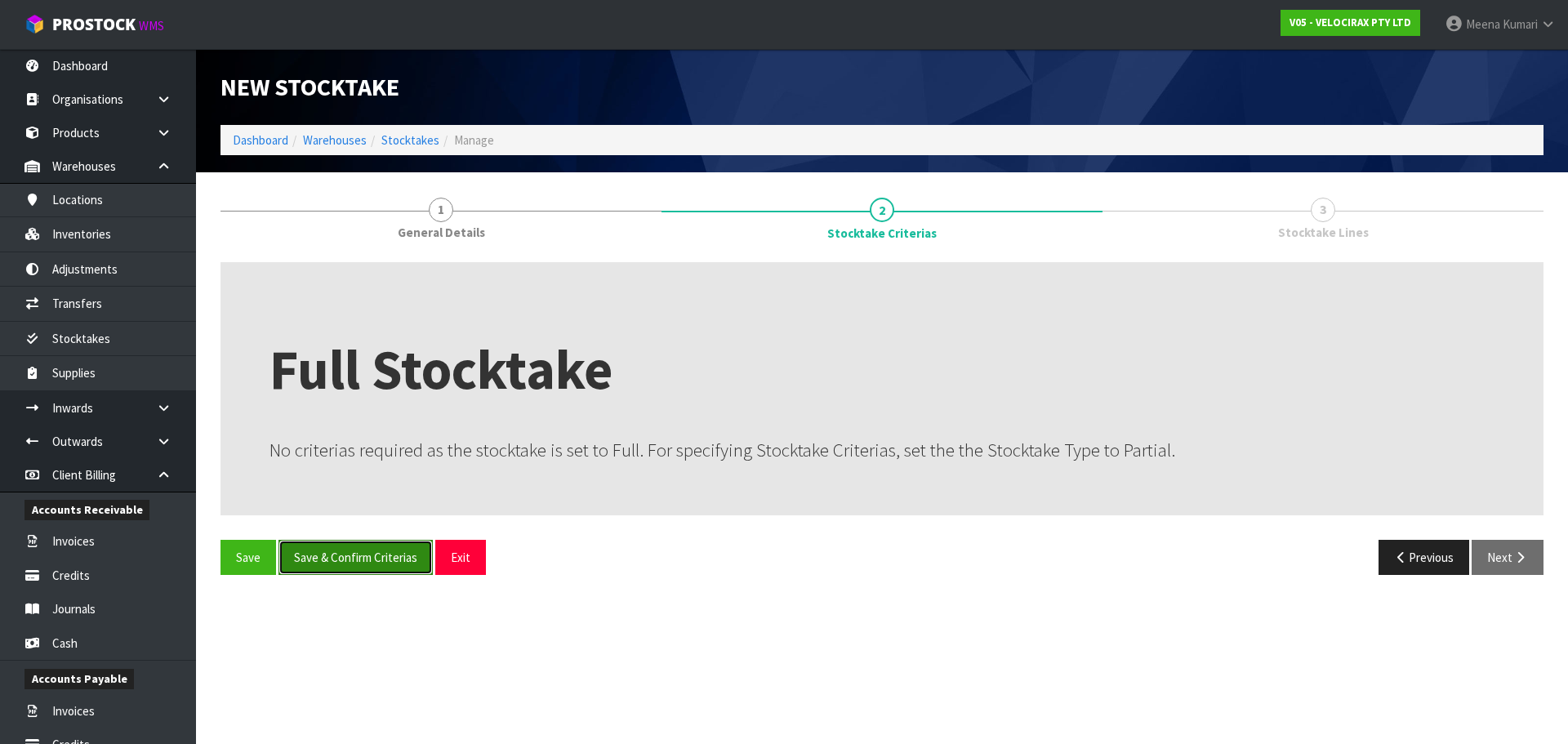
click at [371, 566] on button "Save & Confirm Criterias" at bounding box center [355, 557] width 154 height 35
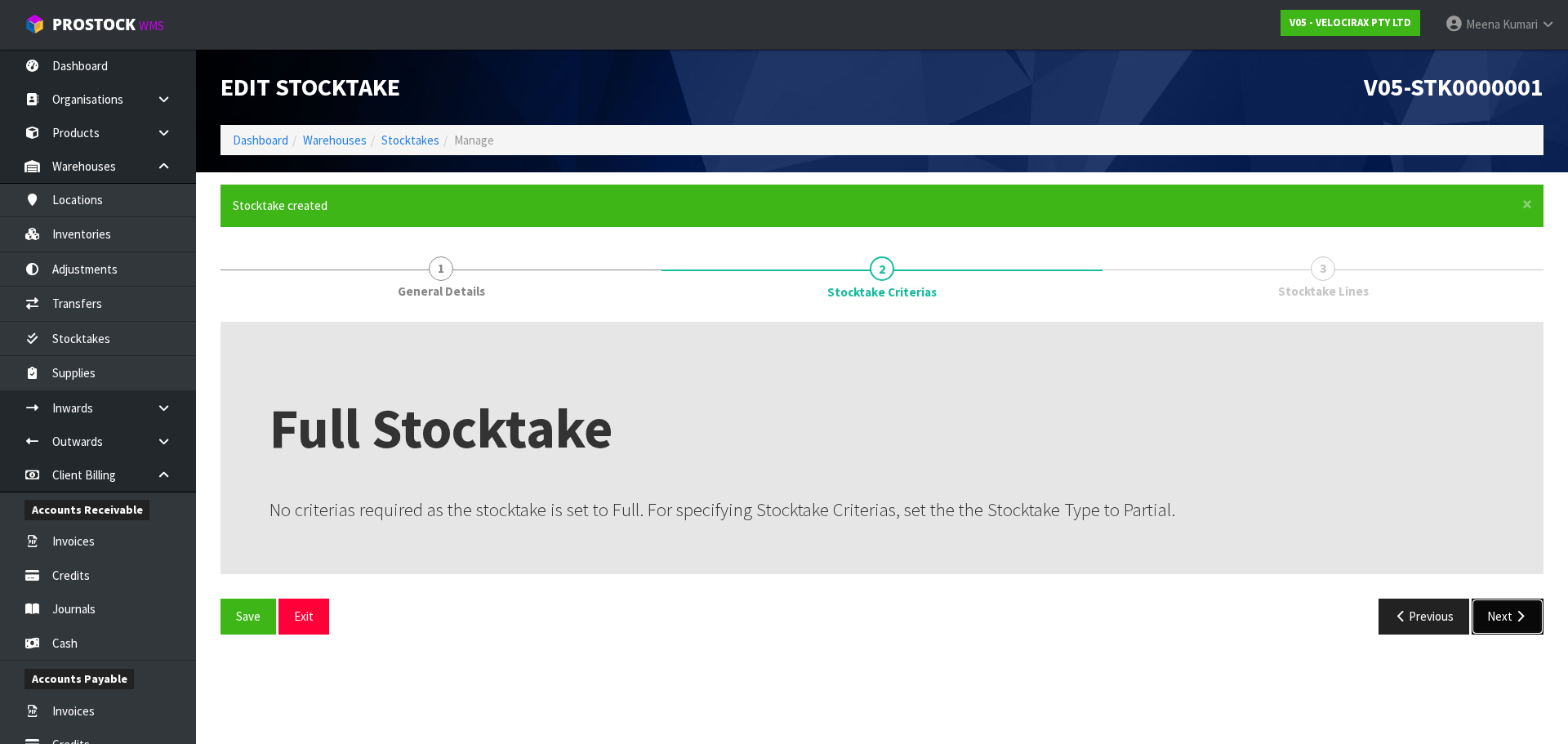
click at [1506, 619] on button "Next" at bounding box center [1507, 615] width 72 height 35
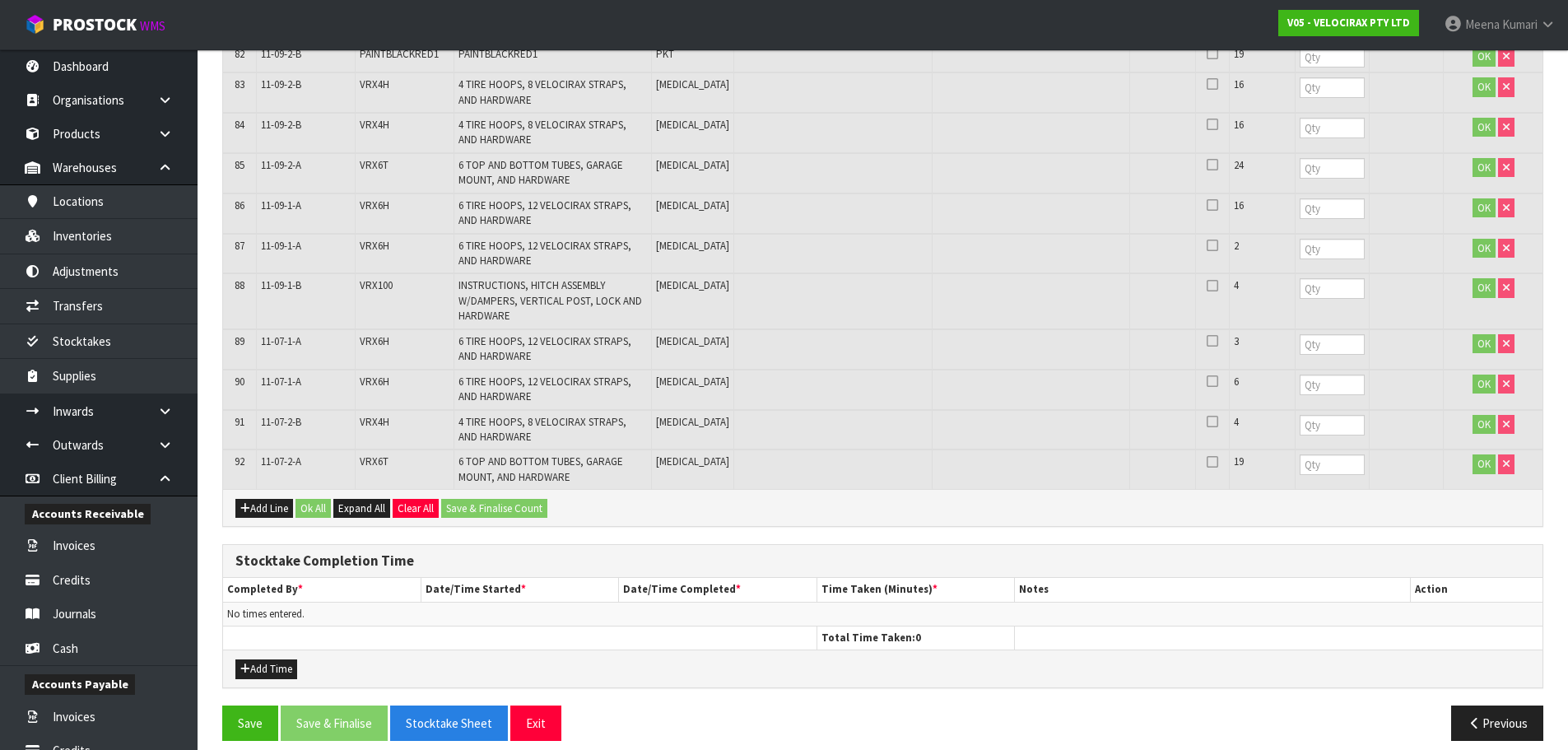
scroll to position [3619, 0]
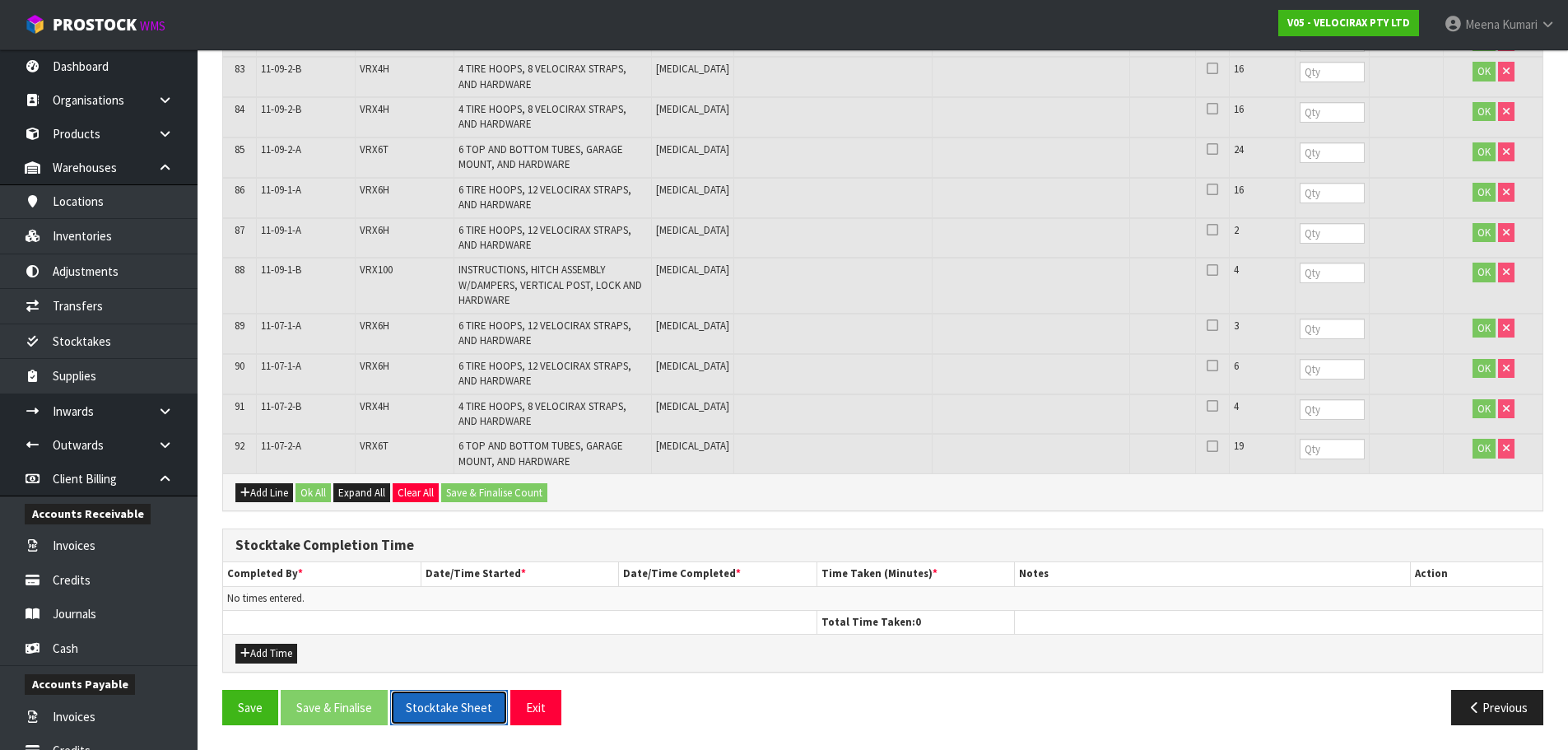
click at [470, 719] on button "Stocktake Sheet" at bounding box center [449, 707] width 117 height 35
